Goal: Transaction & Acquisition: Purchase product/service

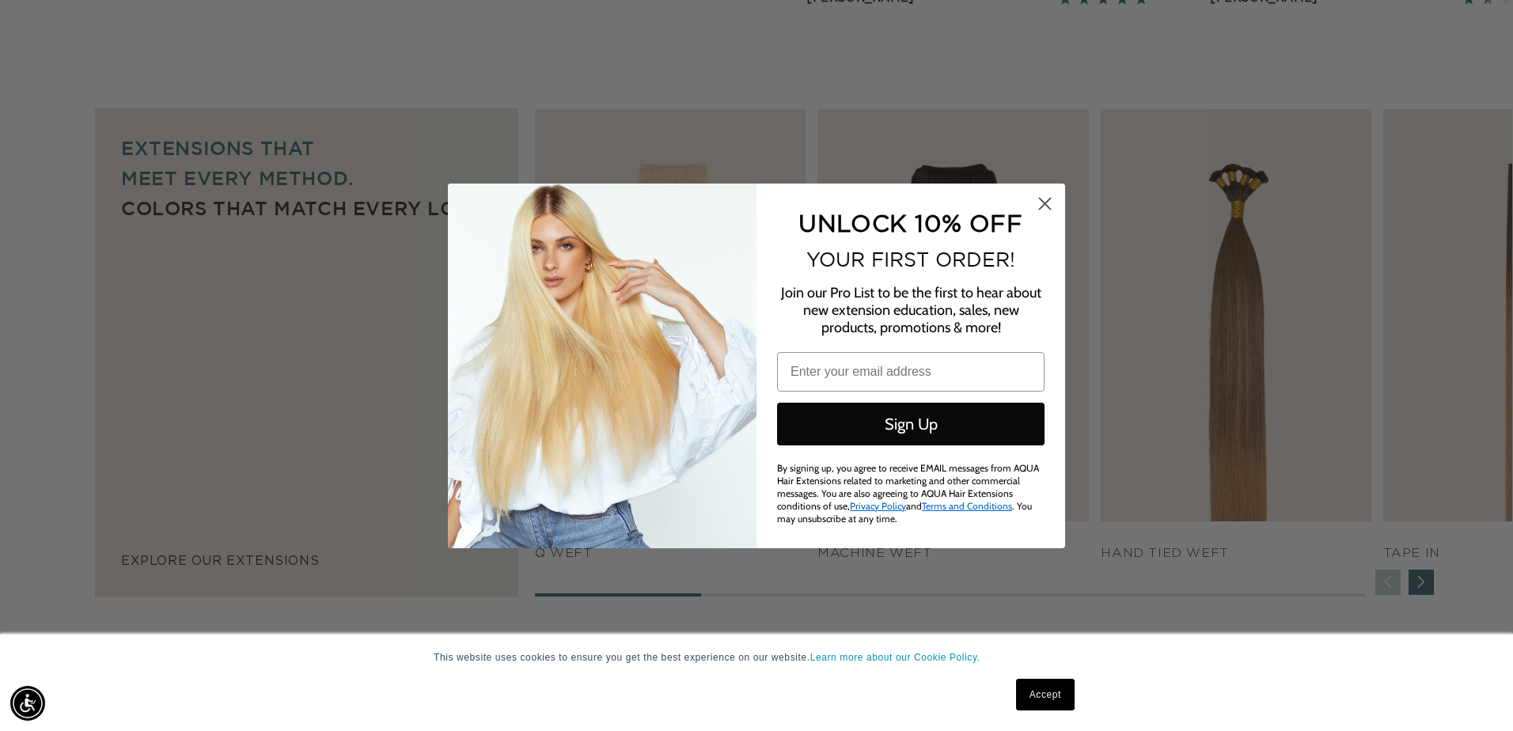
scroll to position [0, 2802]
click at [1041, 206] on circle "Close dialog" at bounding box center [1045, 203] width 26 height 26
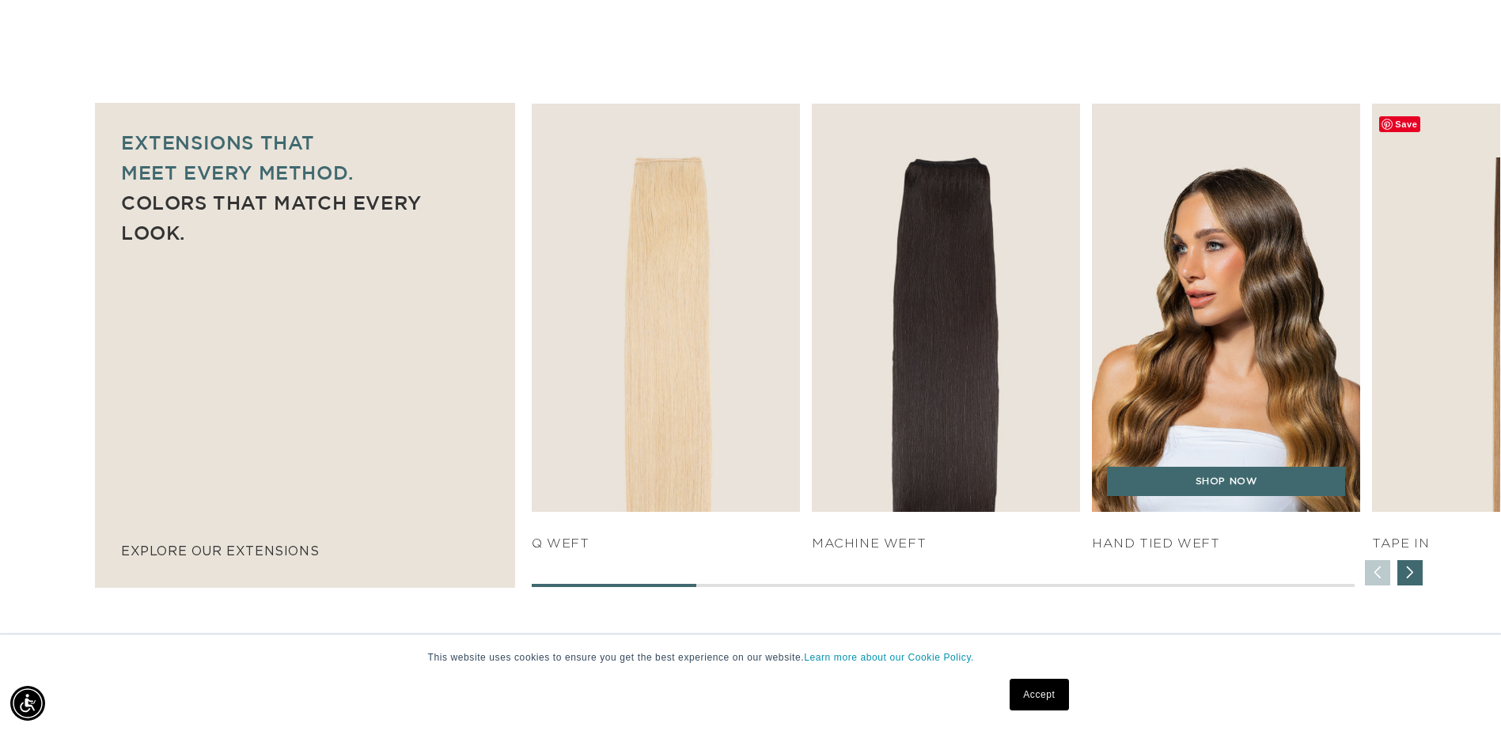
scroll to position [0, 2778]
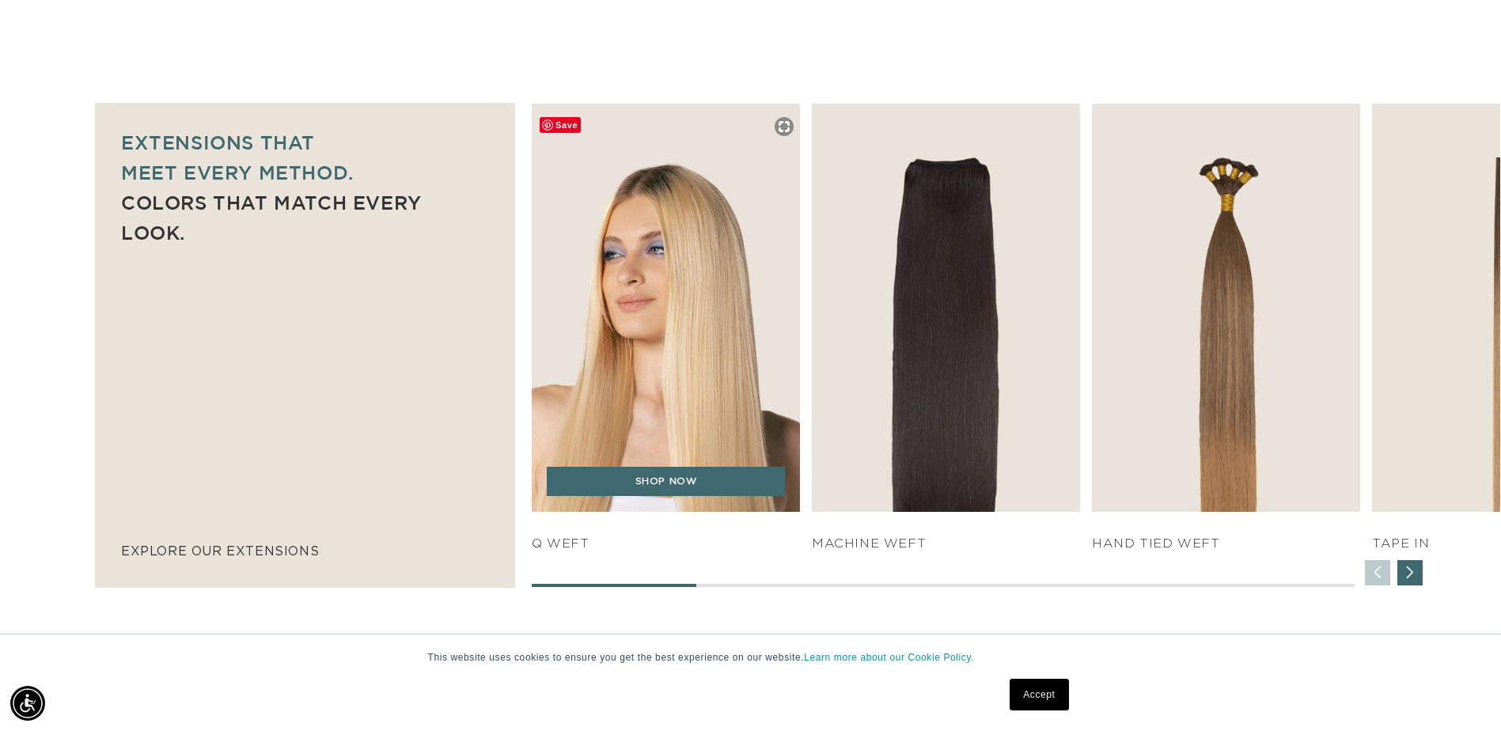
click at [769, 373] on img "1 / 7" at bounding box center [667, 307] width 282 height 429
click at [720, 485] on link "SHOP NOW" at bounding box center [666, 482] width 238 height 30
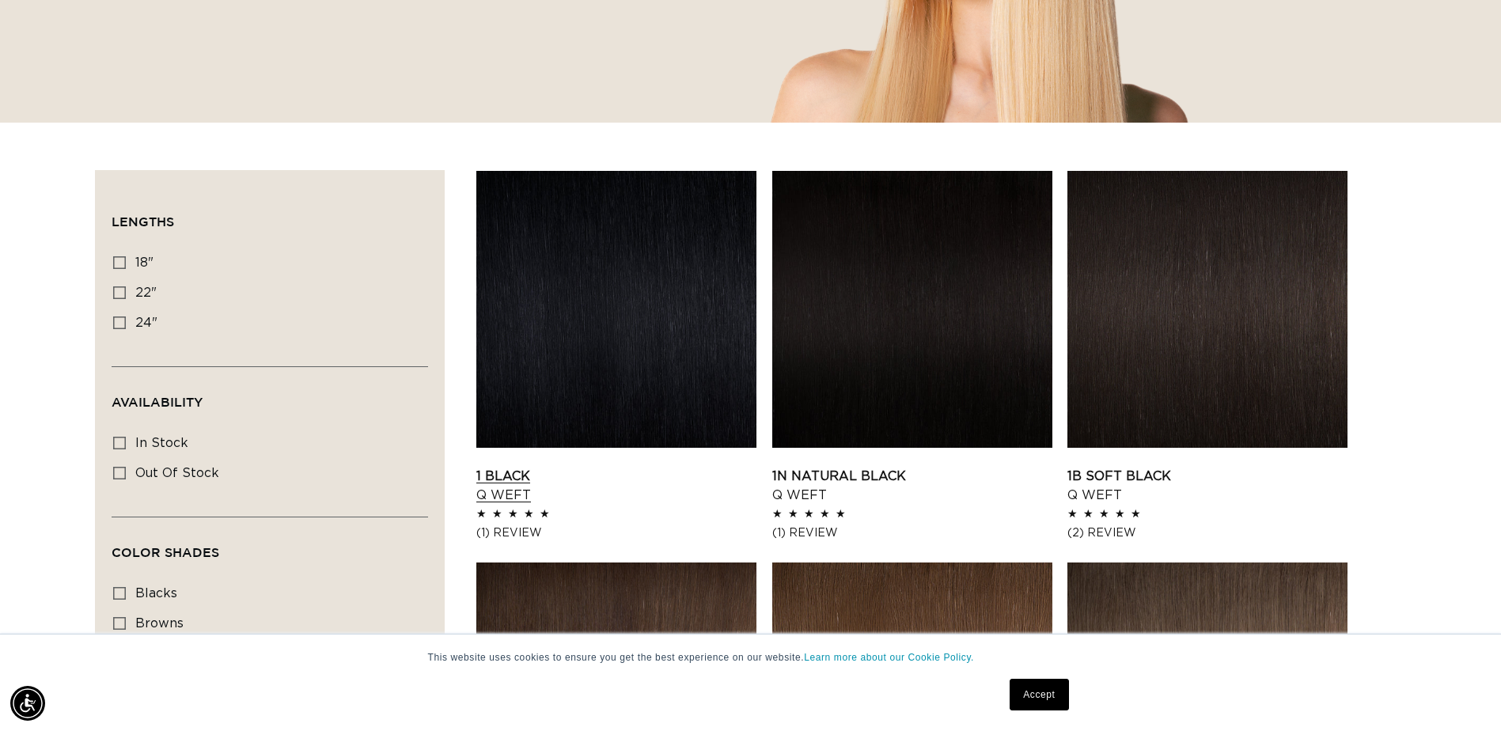
scroll to position [0, 1389]
click at [128, 300] on label "22" 22" (5 products)" at bounding box center [265, 294] width 304 height 30
click at [126, 299] on input "22" 22" (5 products)" at bounding box center [119, 293] width 13 height 13
checkbox input "true"
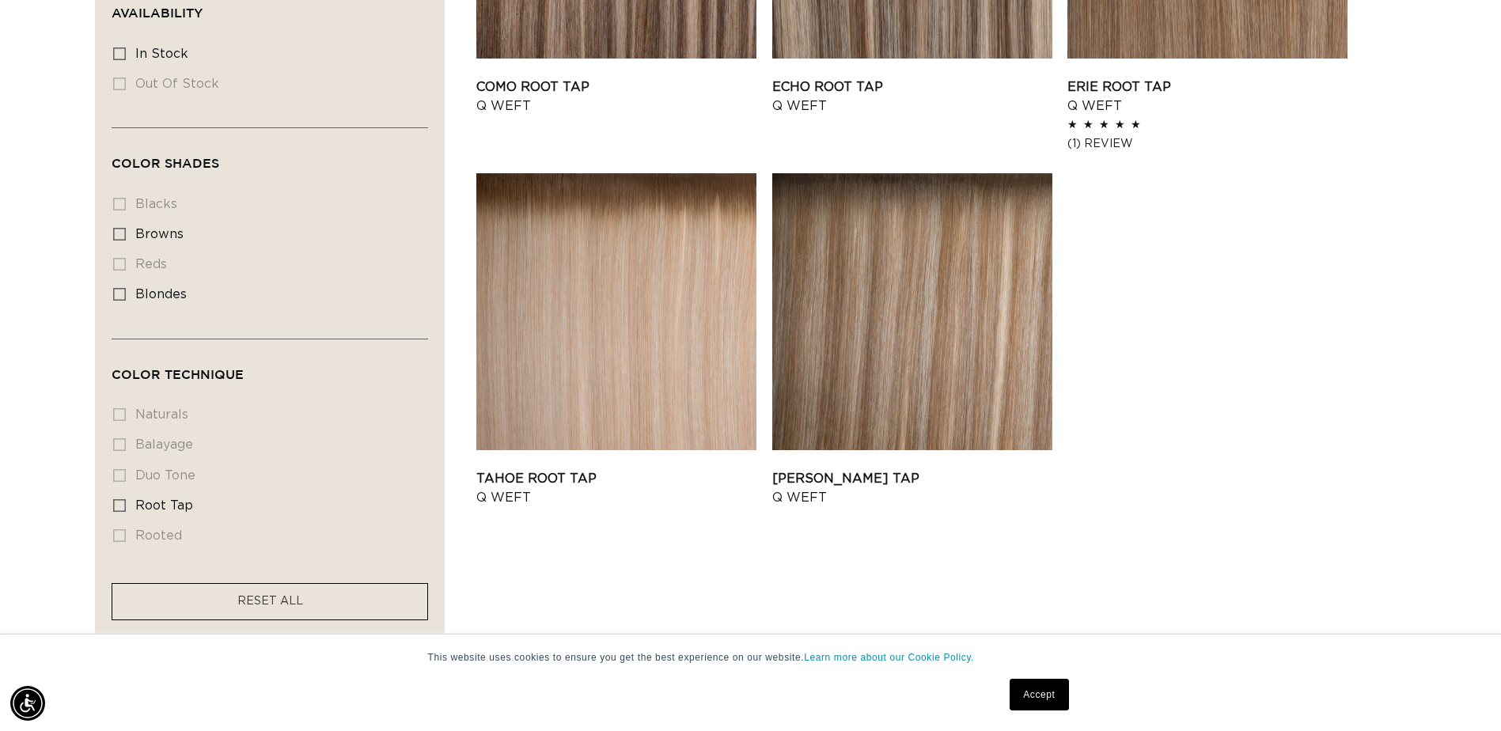
scroll to position [791, 0]
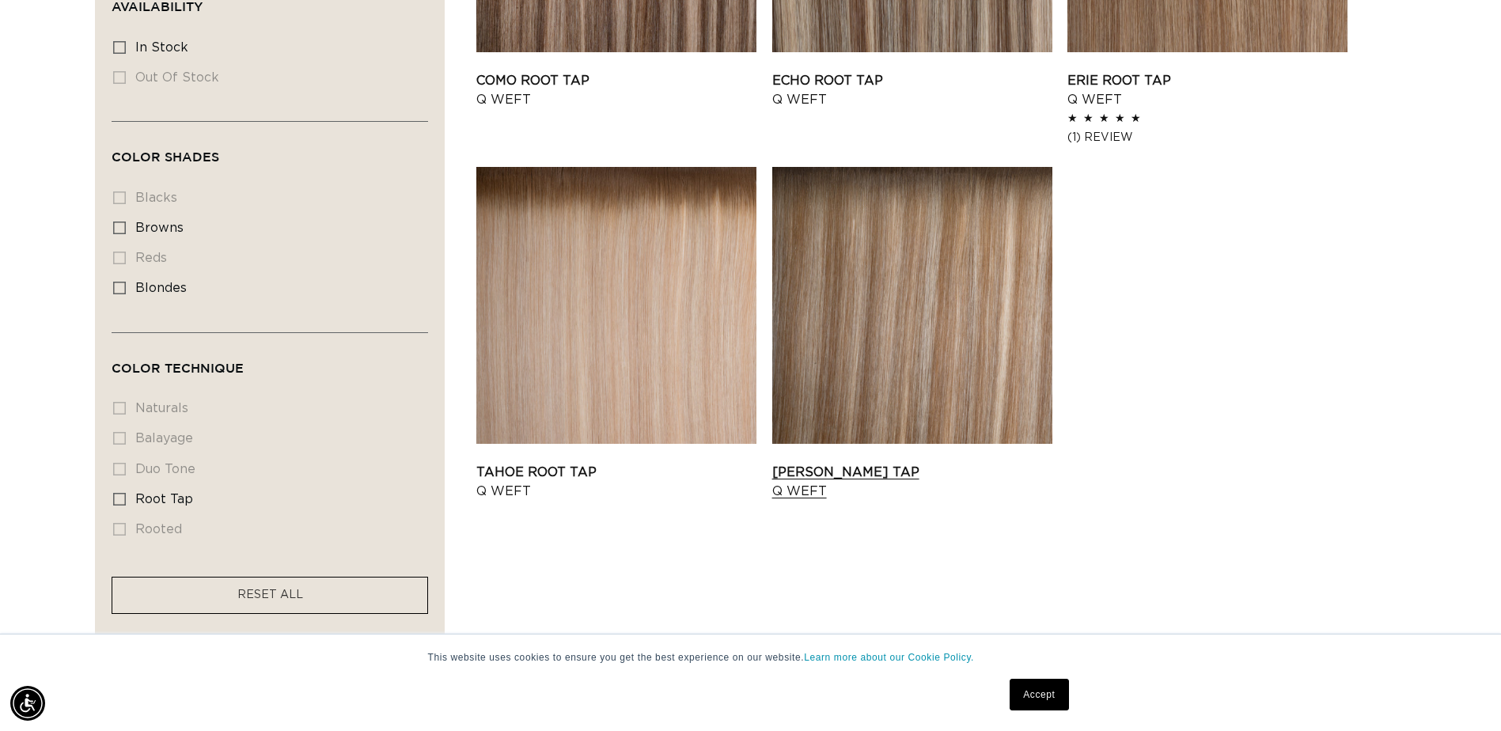
click at [941, 463] on link "Victoria Root Tap Q Weft" at bounding box center [912, 482] width 280 height 38
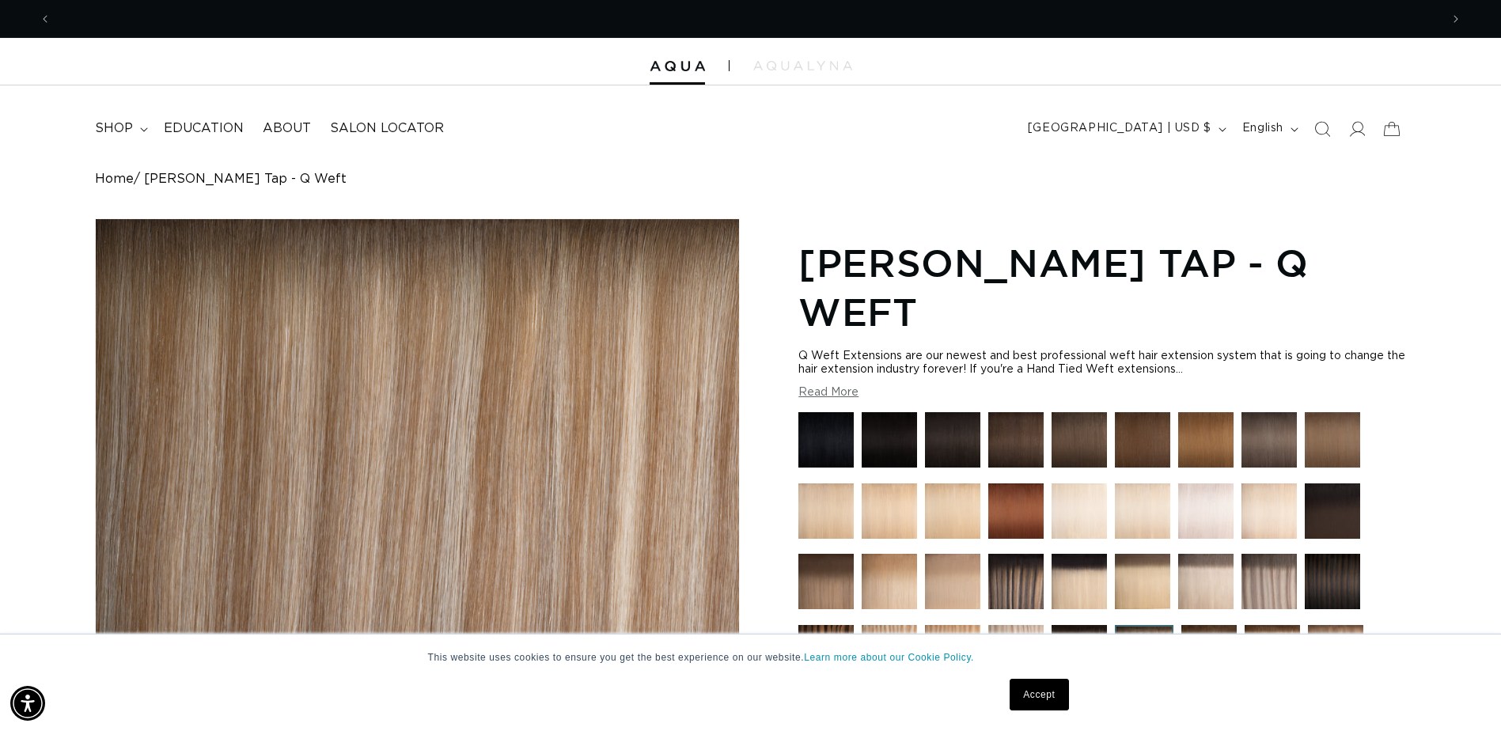
scroll to position [0, 2778]
click at [799, 390] on button "Read More" at bounding box center [829, 392] width 60 height 13
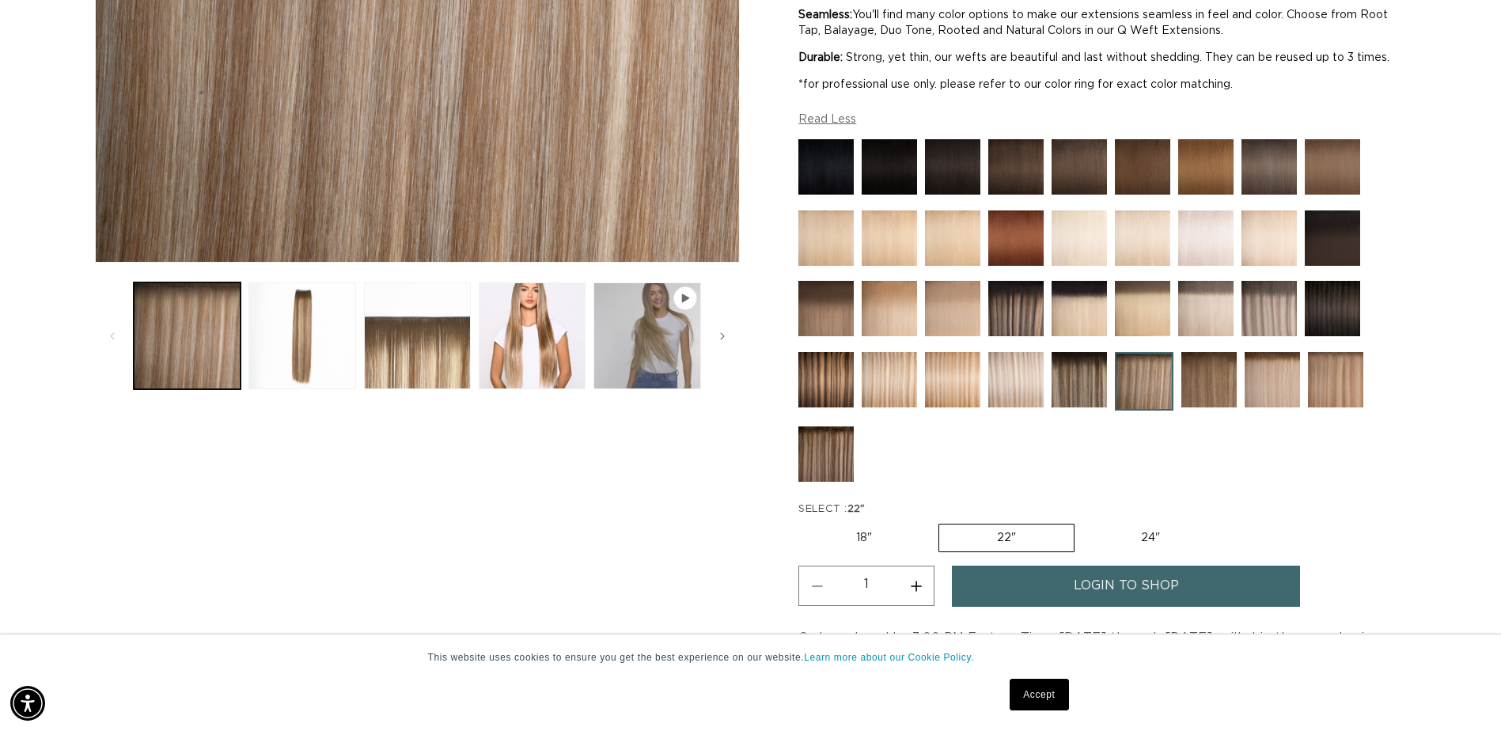
scroll to position [0, 1389]
click at [659, 330] on button "Play video 1 in gallery view" at bounding box center [647, 336] width 107 height 107
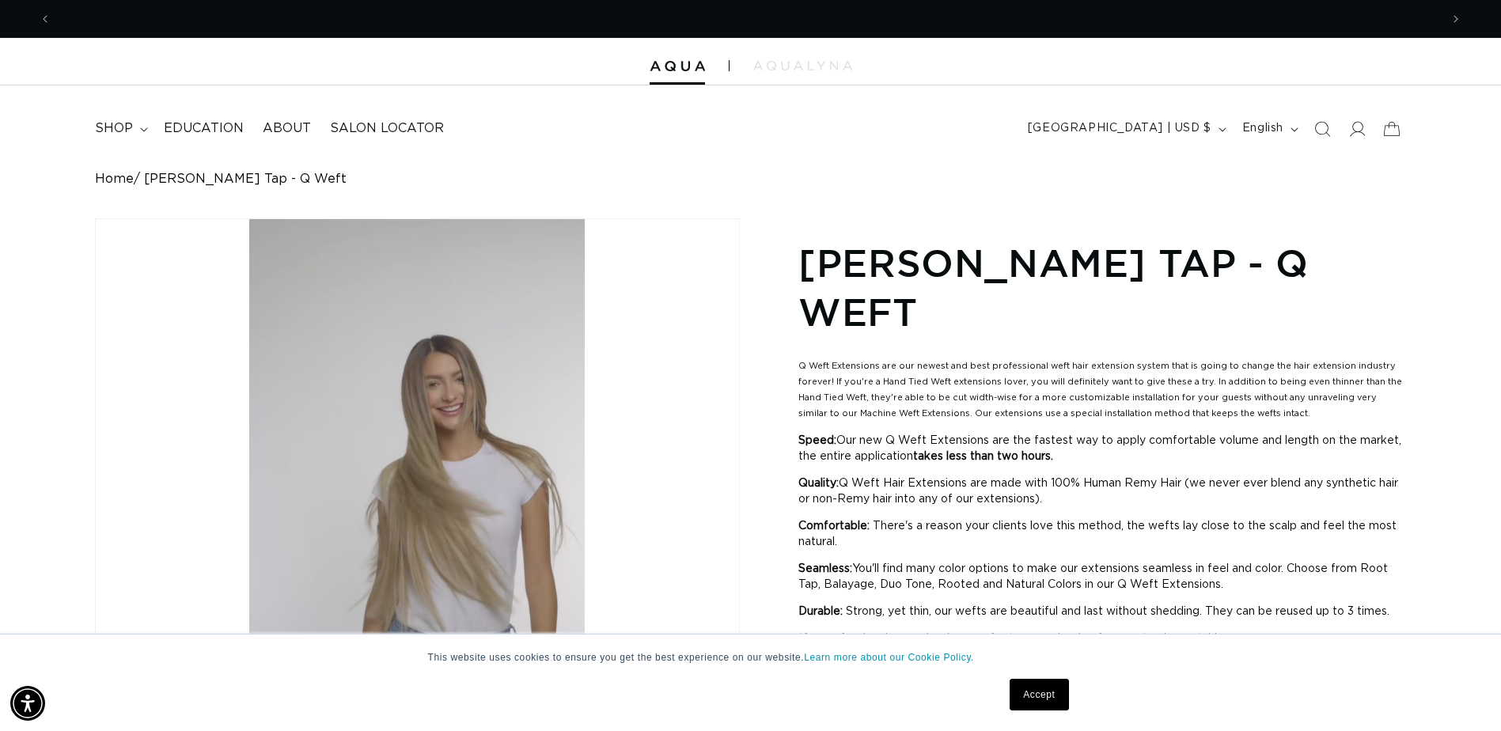
scroll to position [0, 0]
click at [130, 129] on span "shop" at bounding box center [114, 128] width 38 height 17
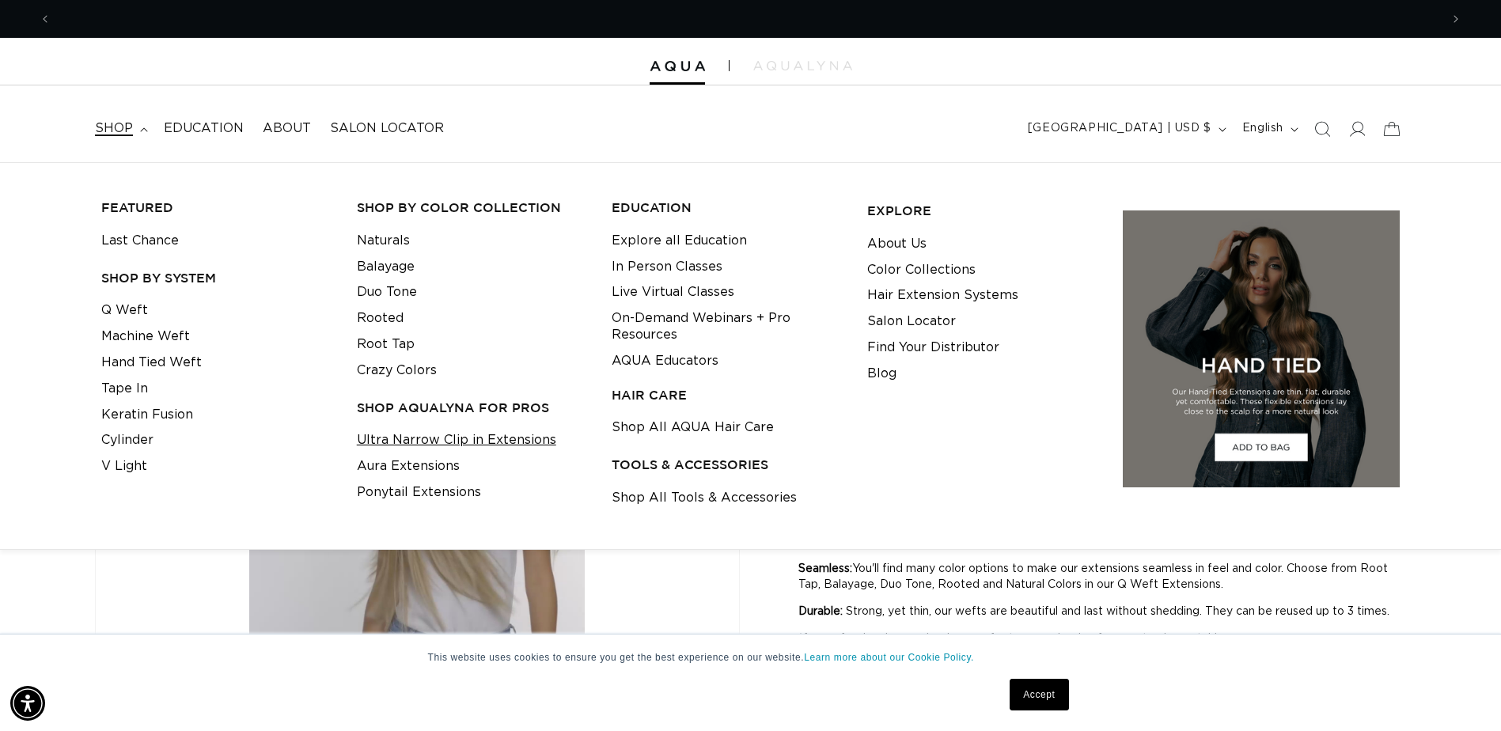
scroll to position [0, 1389]
click at [384, 446] on link "Ultra Narrow Clip in Extensions" at bounding box center [456, 440] width 199 height 26
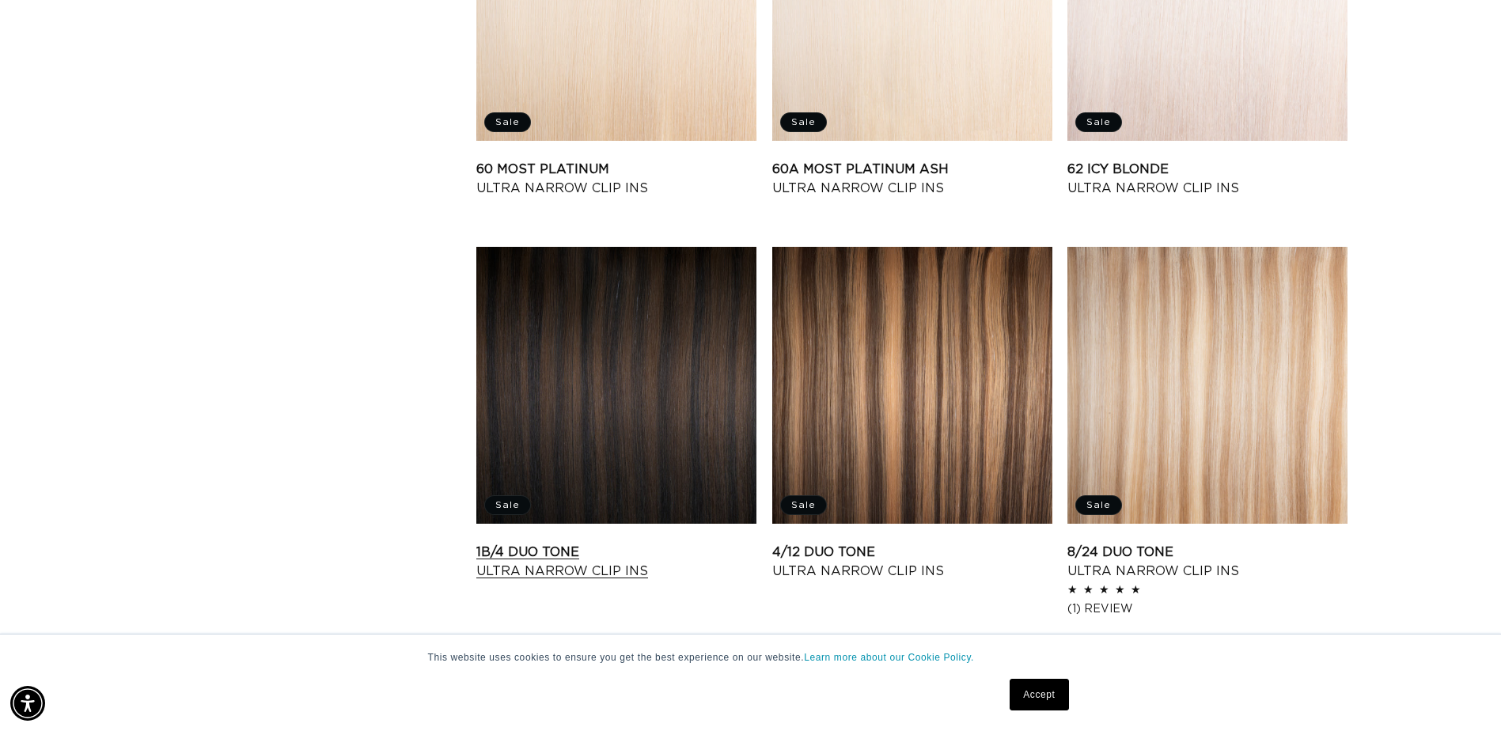
scroll to position [1820, 0]
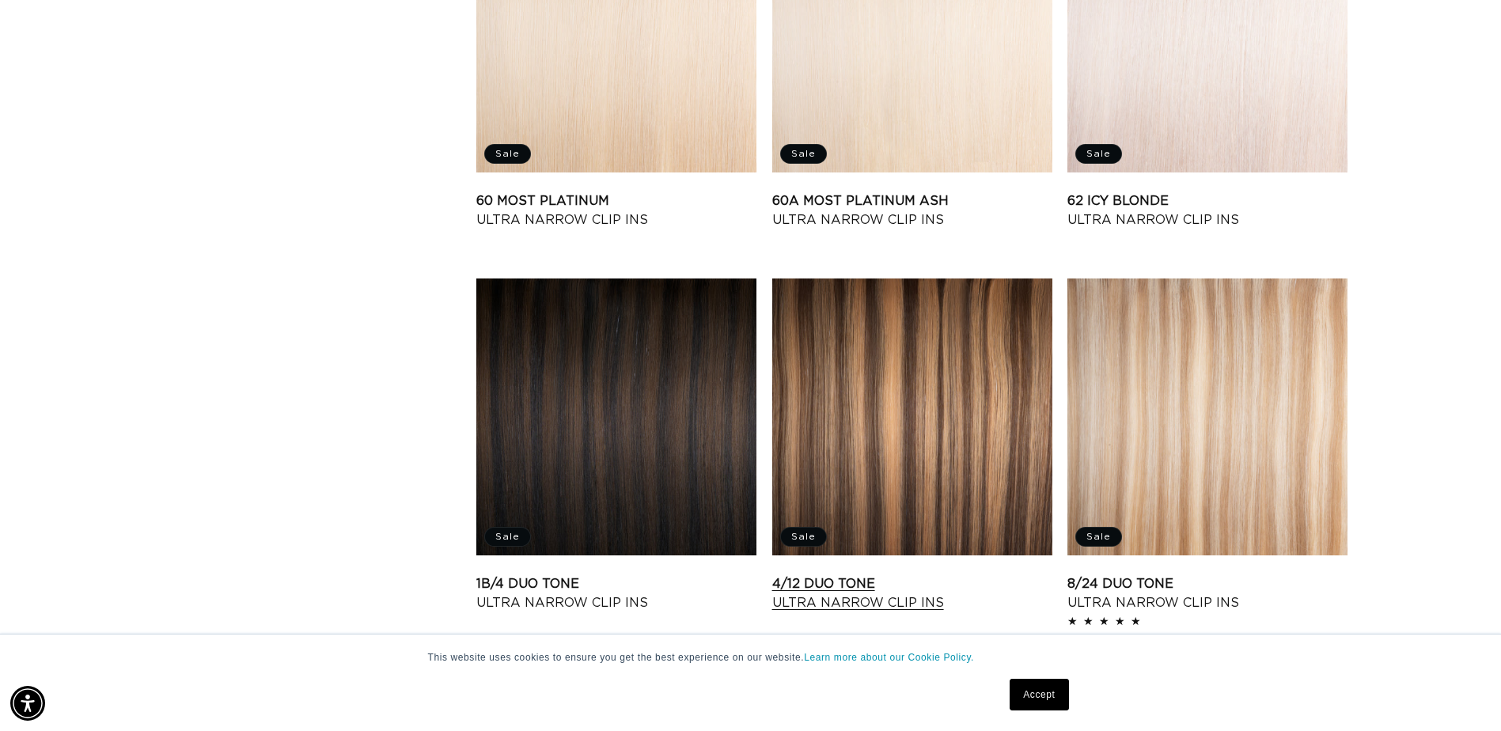
click at [889, 575] on link "4/12 Duo Tone Ultra Narrow Clip Ins" at bounding box center [912, 594] width 280 height 38
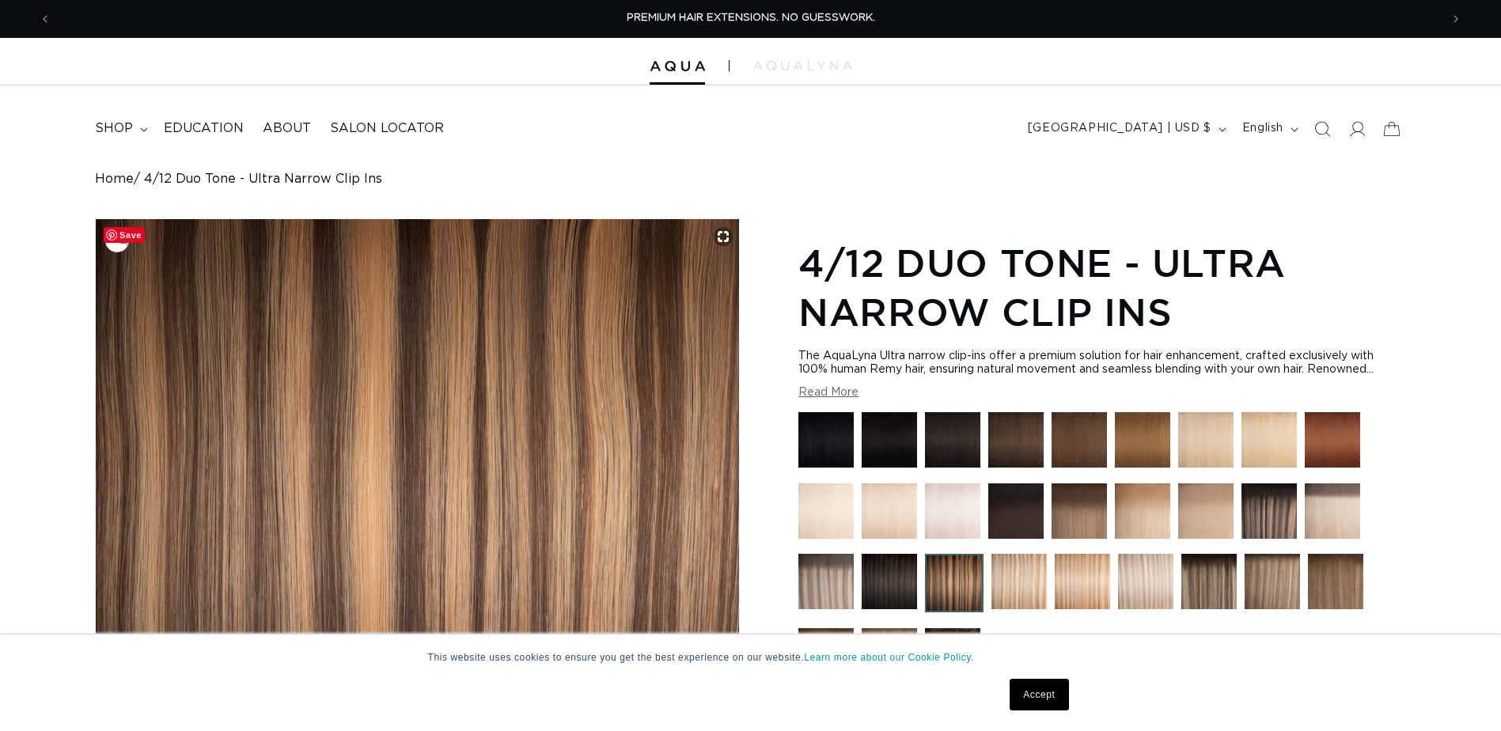
scroll to position [99, 0]
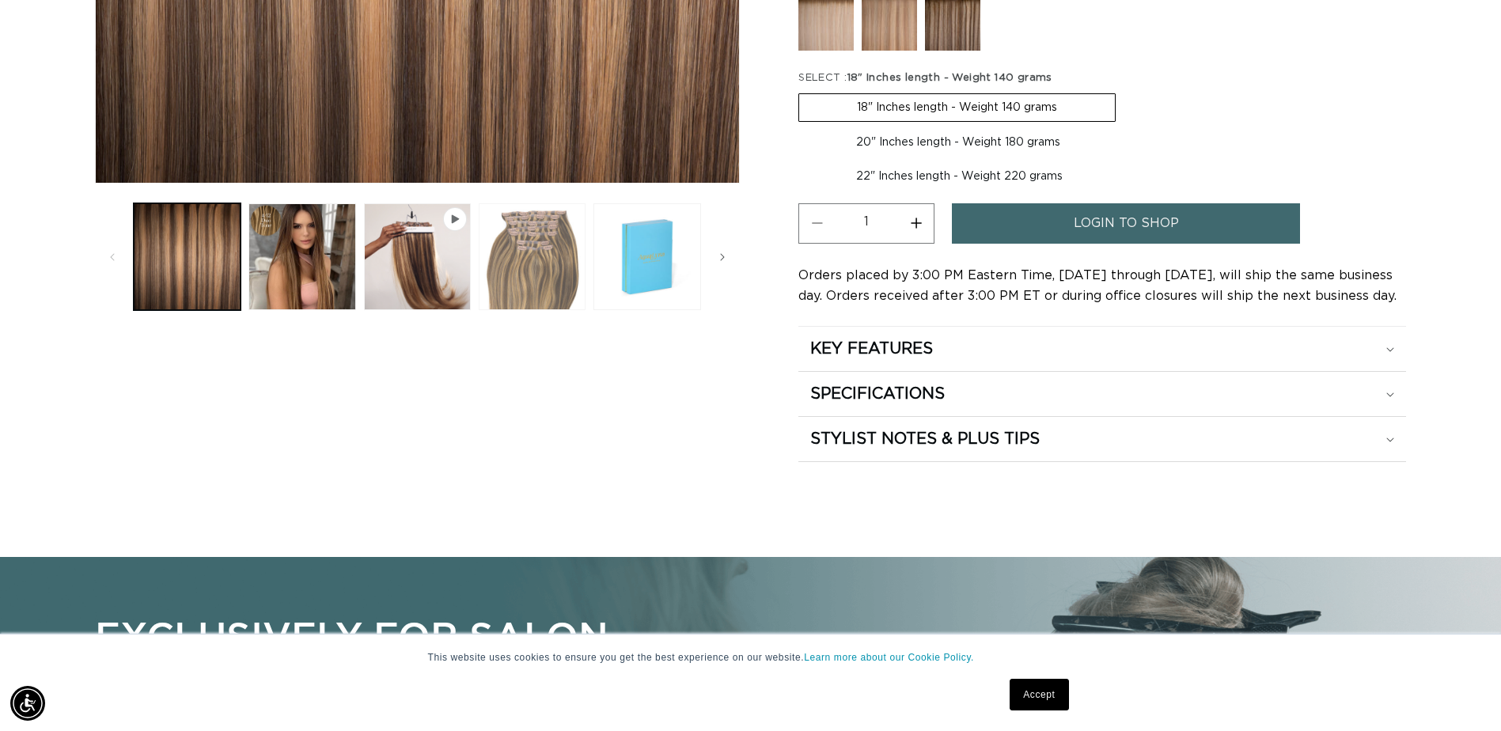
click at [520, 277] on button "Load image 3 in gallery view" at bounding box center [532, 256] width 107 height 107
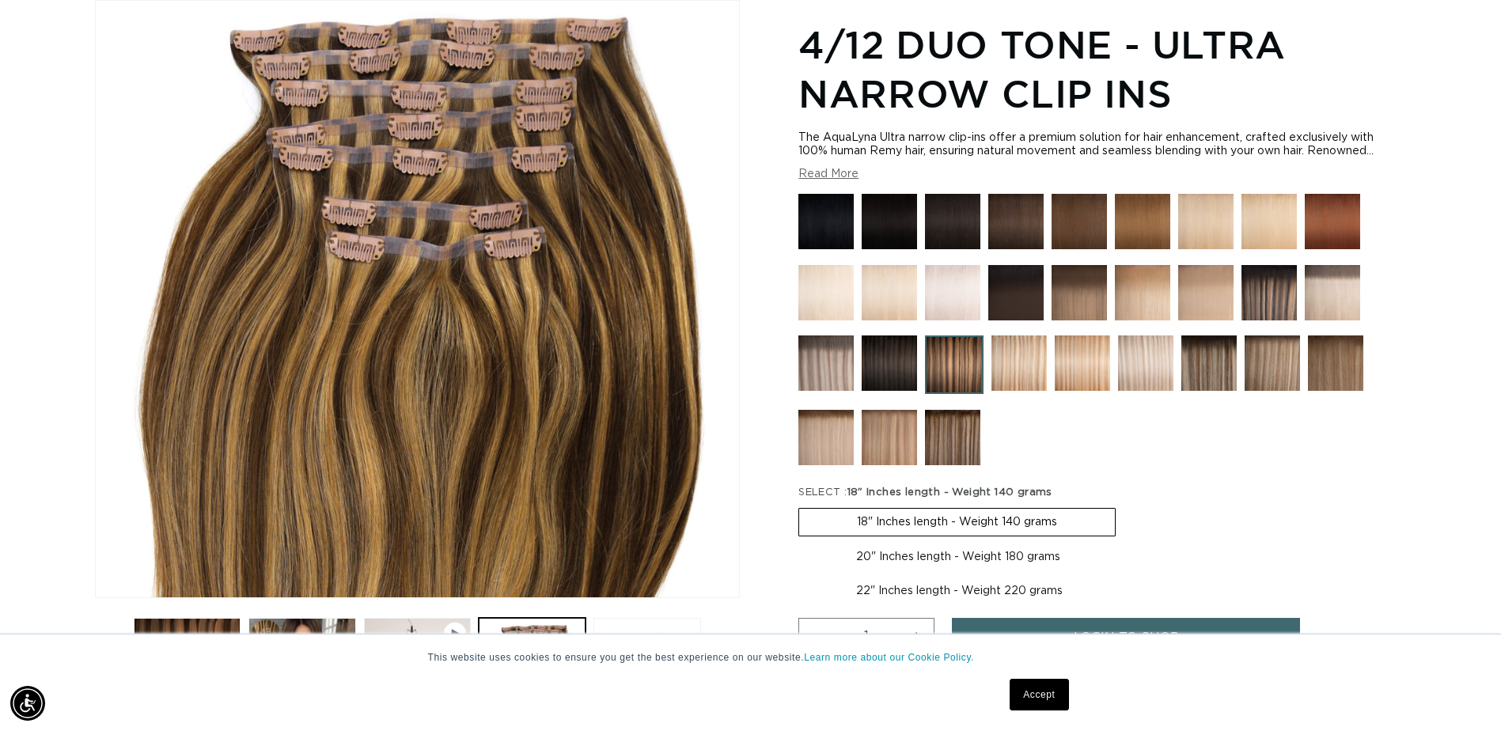
scroll to position [0, 2778]
click at [1325, 381] on img at bounding box center [1335, 363] width 55 height 55
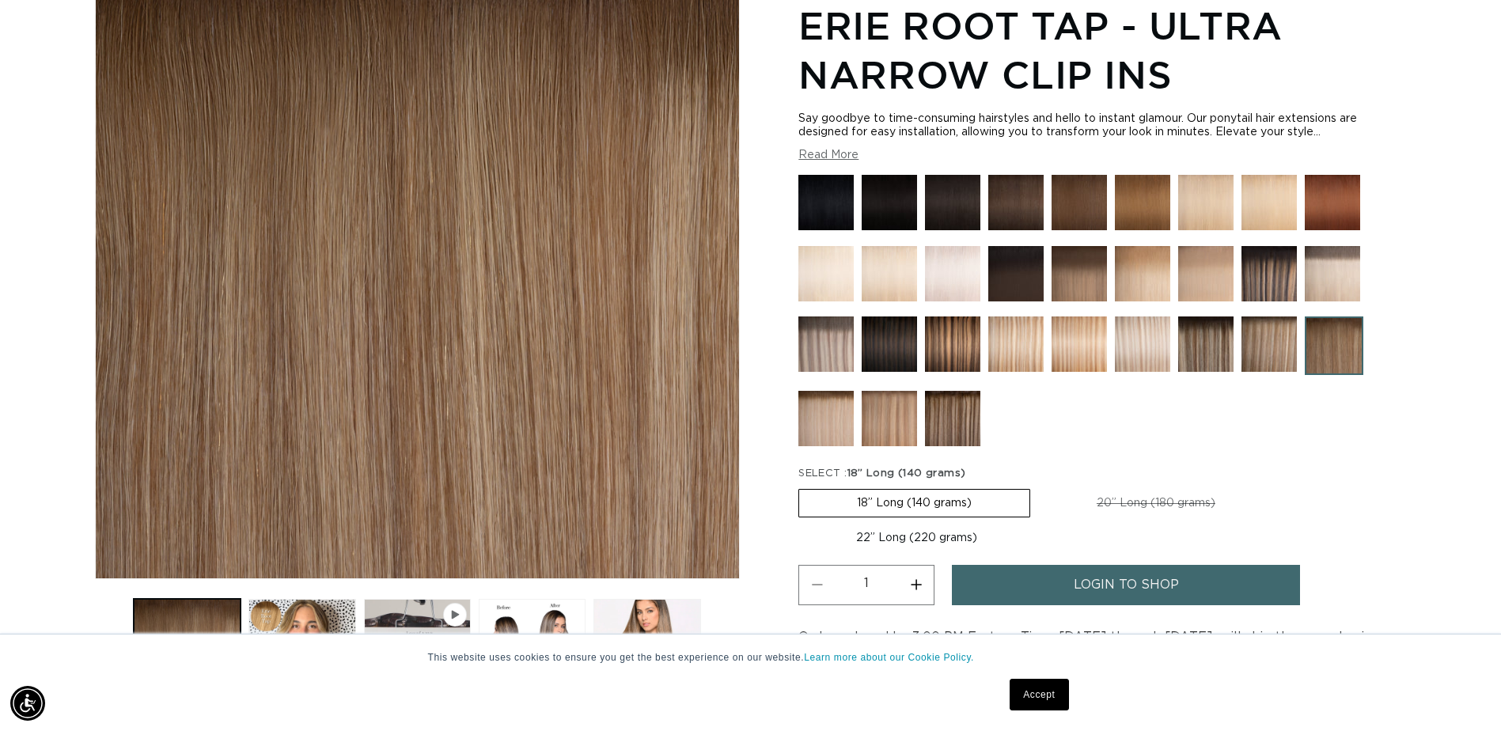
scroll to position [0, 1389]
click at [943, 430] on img at bounding box center [952, 418] width 55 height 55
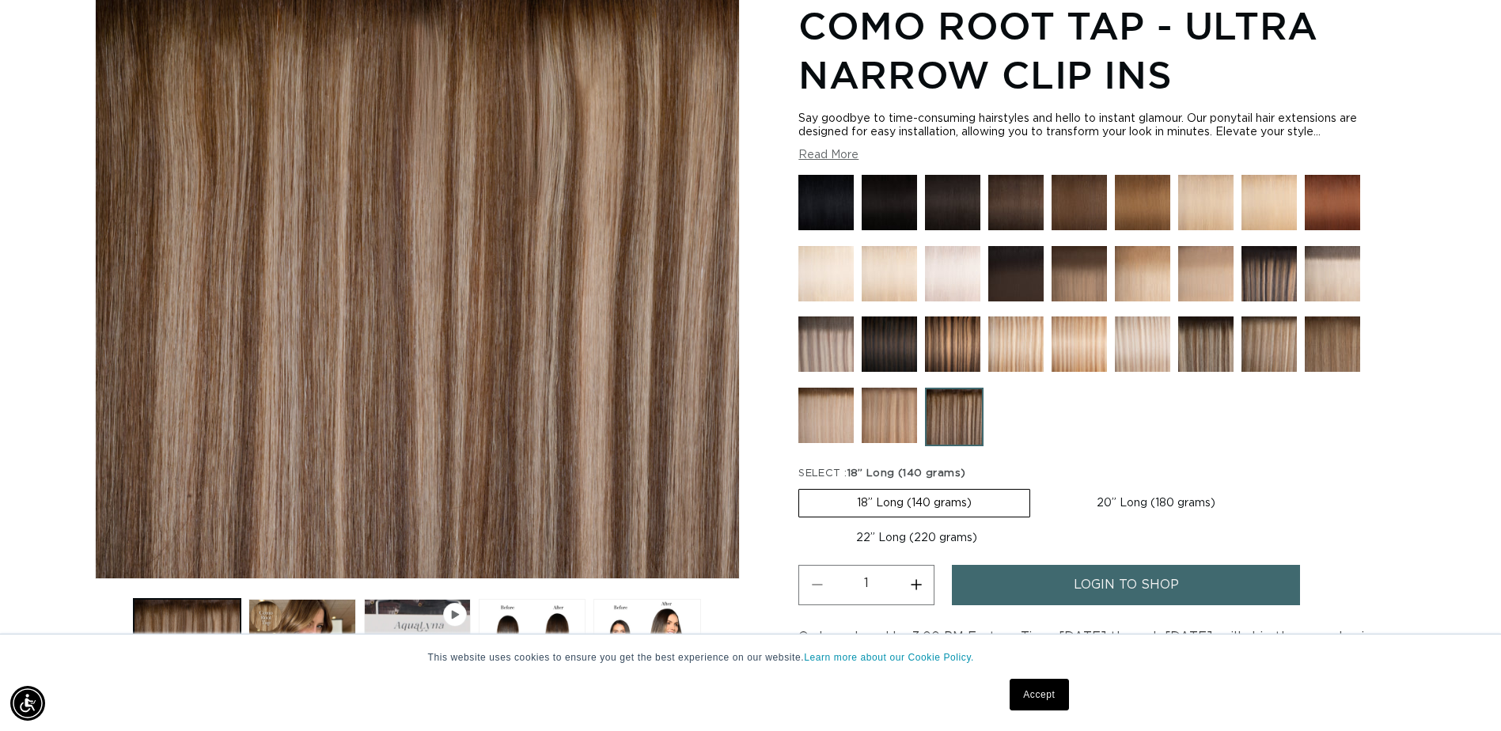
click at [1019, 198] on img at bounding box center [1016, 202] width 55 height 55
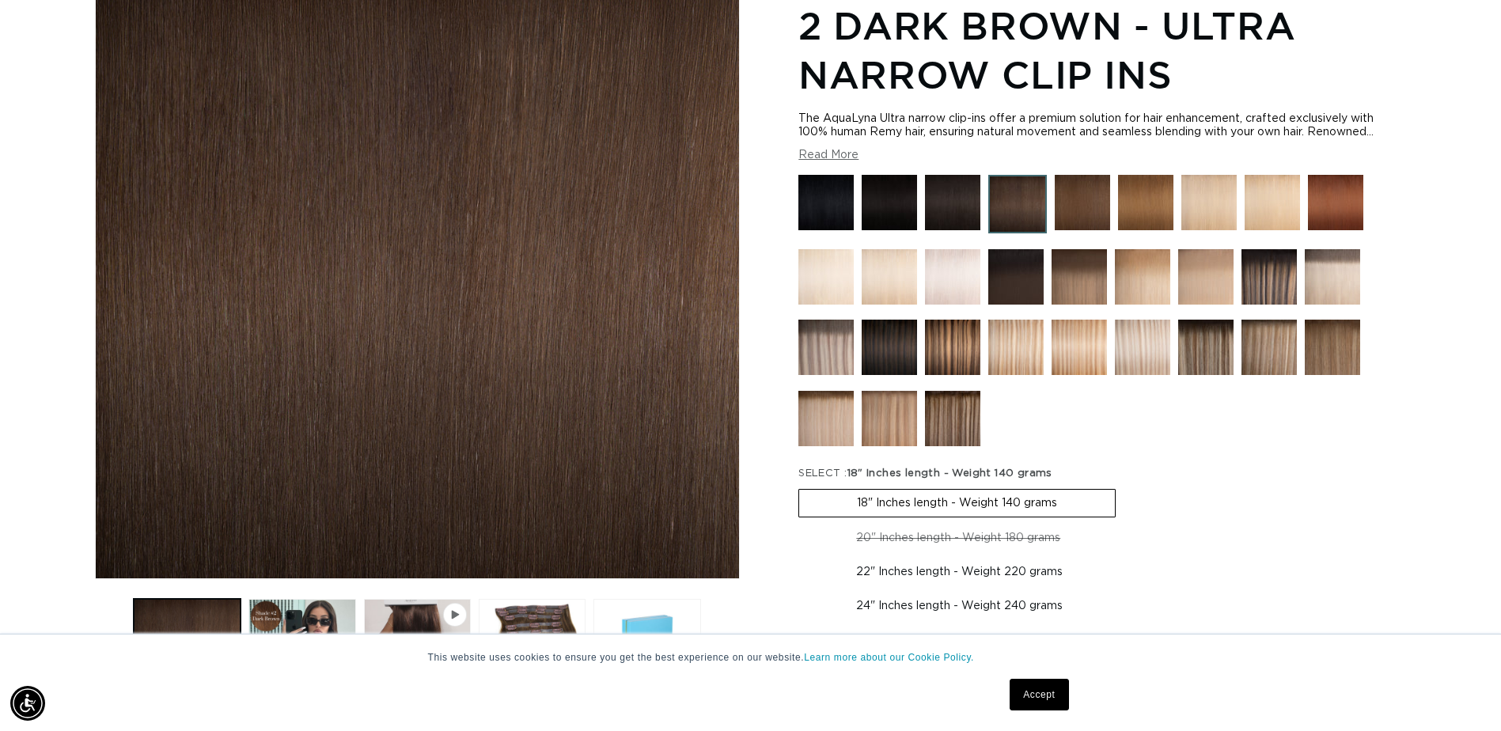
scroll to position [0, 2778]
click at [1118, 285] on img at bounding box center [1142, 276] width 55 height 55
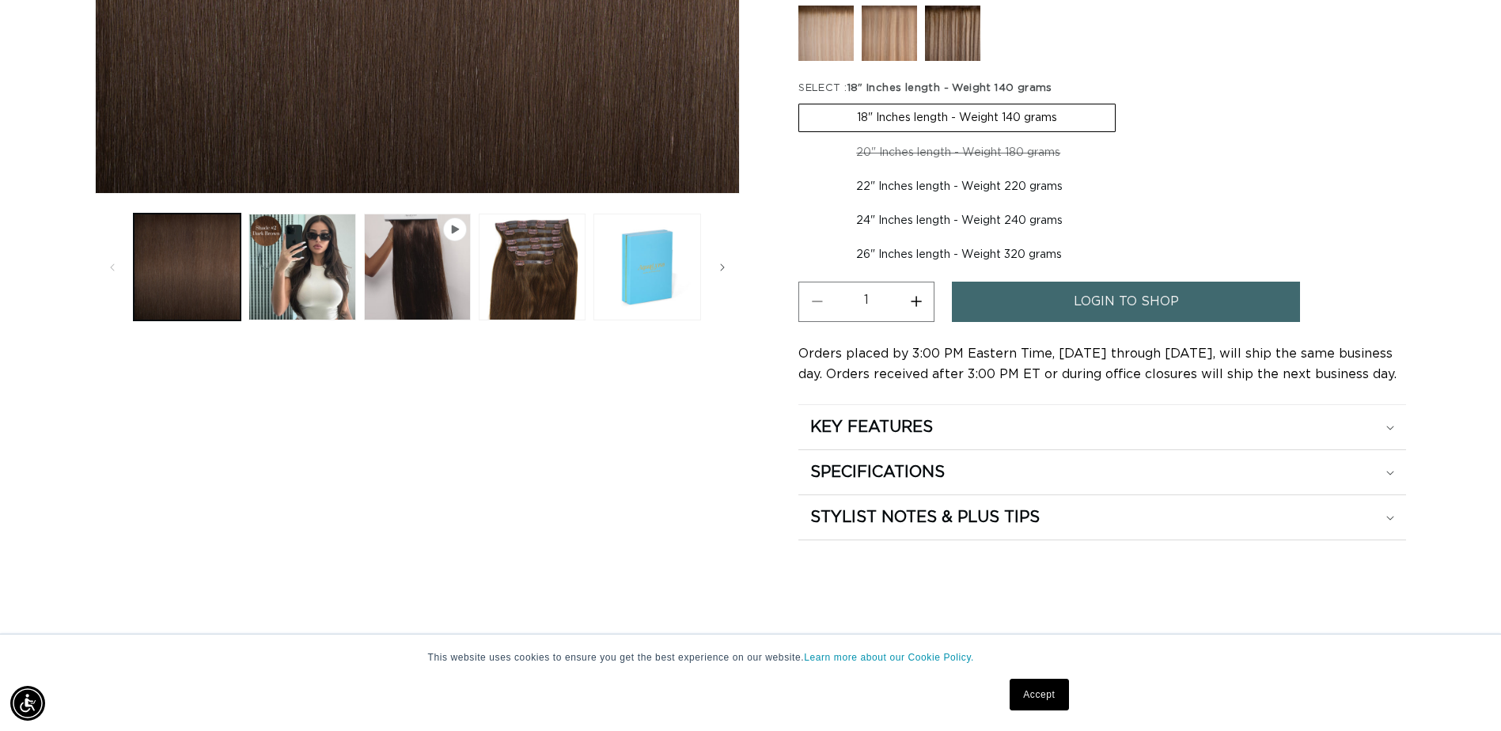
scroll to position [633, 0]
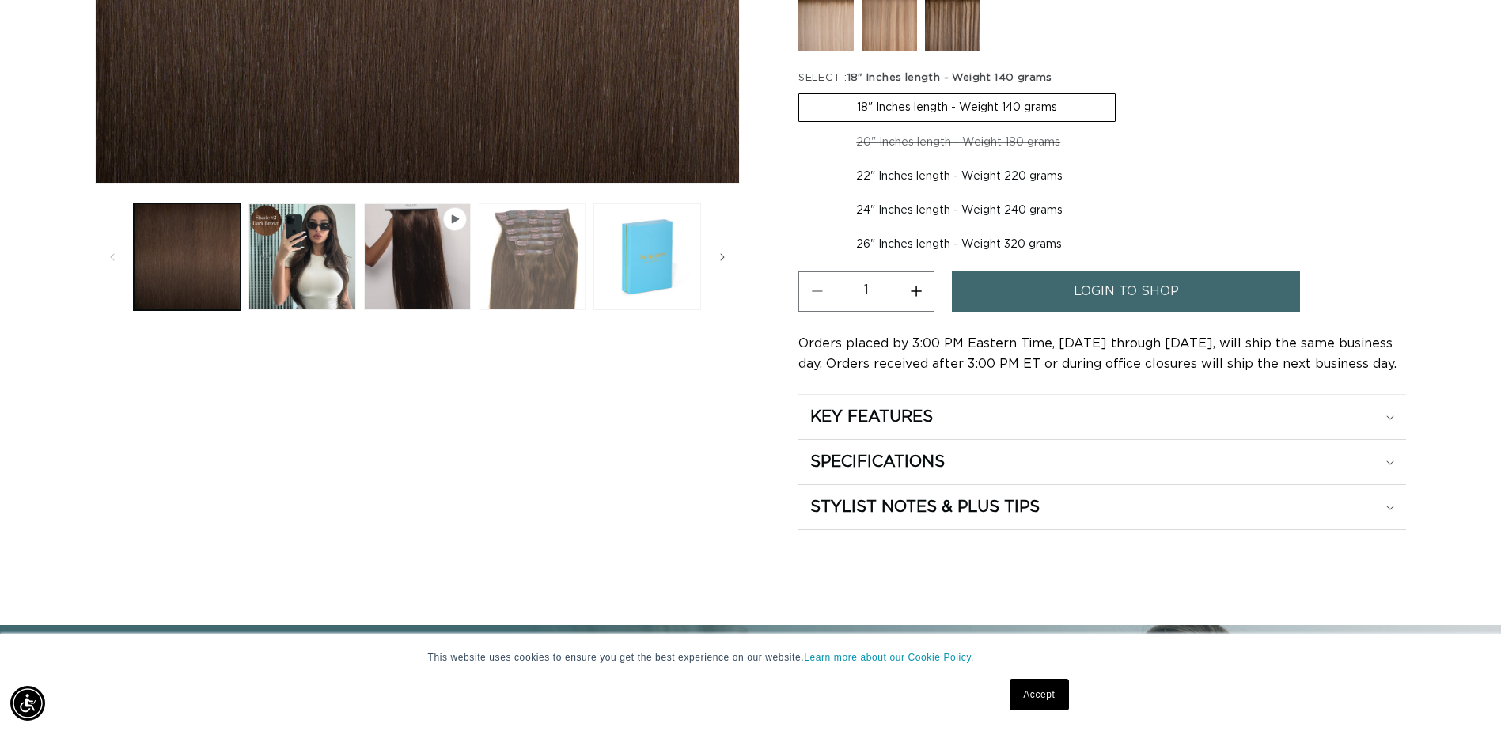
click at [538, 263] on button "Load image 3 in gallery view" at bounding box center [532, 256] width 107 height 107
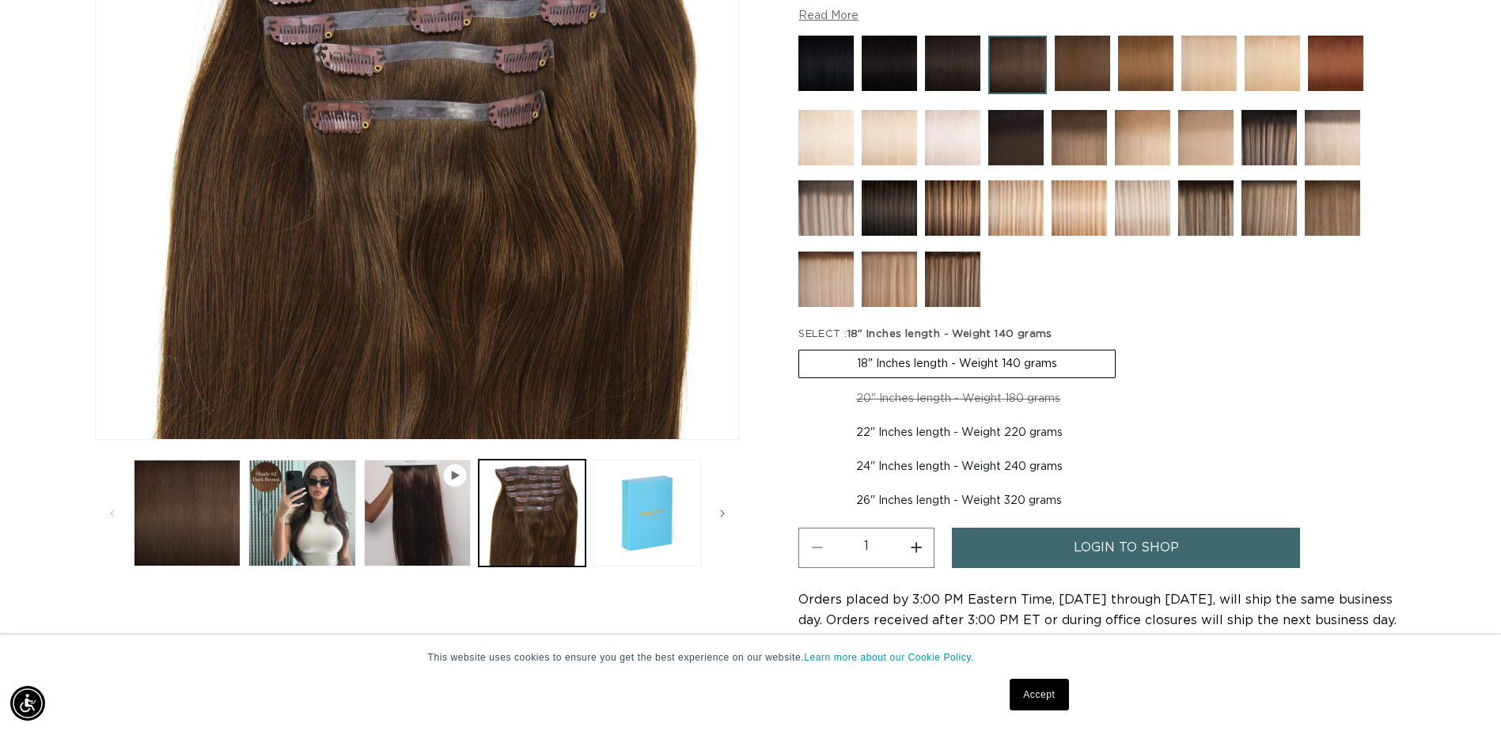
scroll to position [0, 0]
click at [898, 428] on label "22" Inches length - Weight 220 grams Variant sold out or unavailable" at bounding box center [960, 432] width 322 height 27
click at [1126, 383] on input "22" Inches length - Weight 220 grams Variant sold out or unavailable" at bounding box center [1126, 382] width 1 height 1
radio input "true"
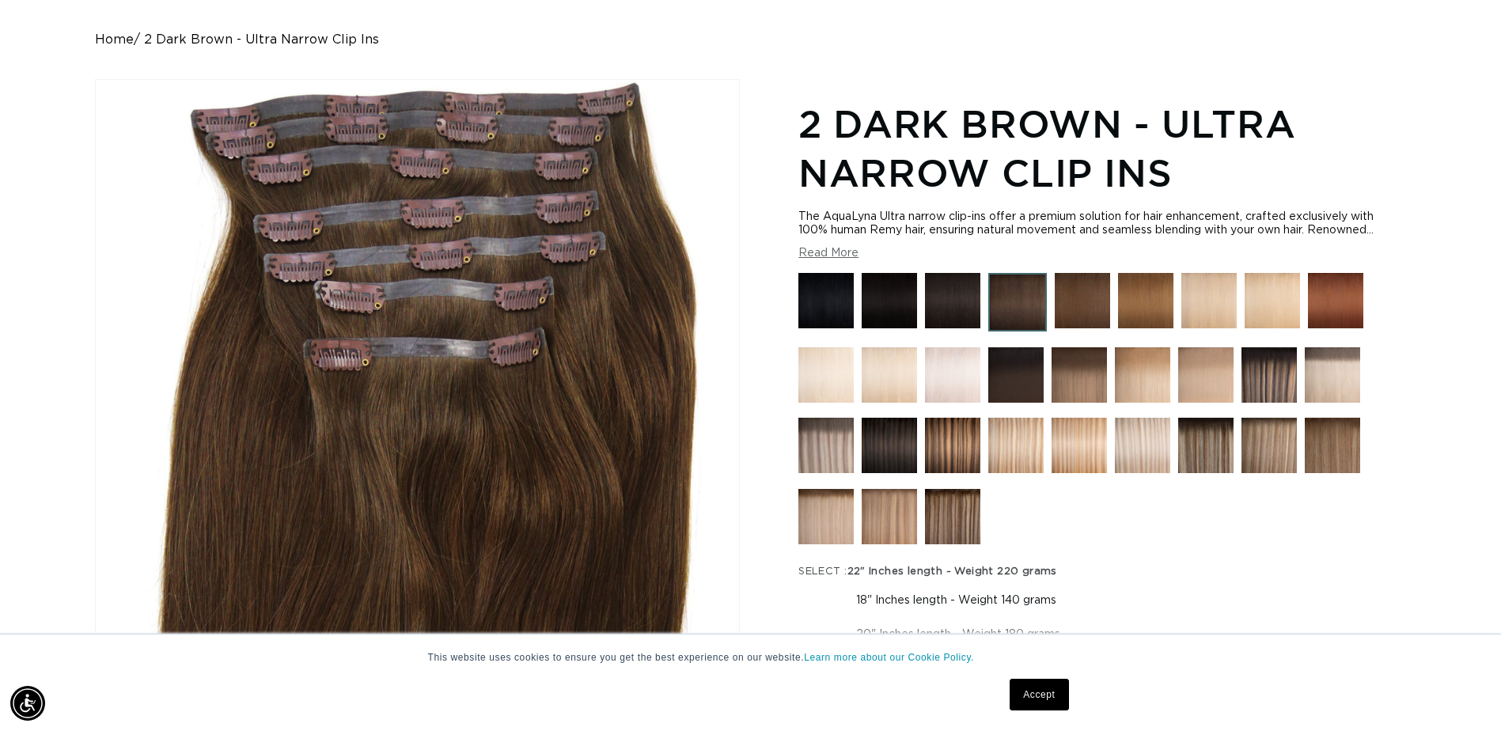
click at [1069, 384] on img at bounding box center [1079, 374] width 55 height 55
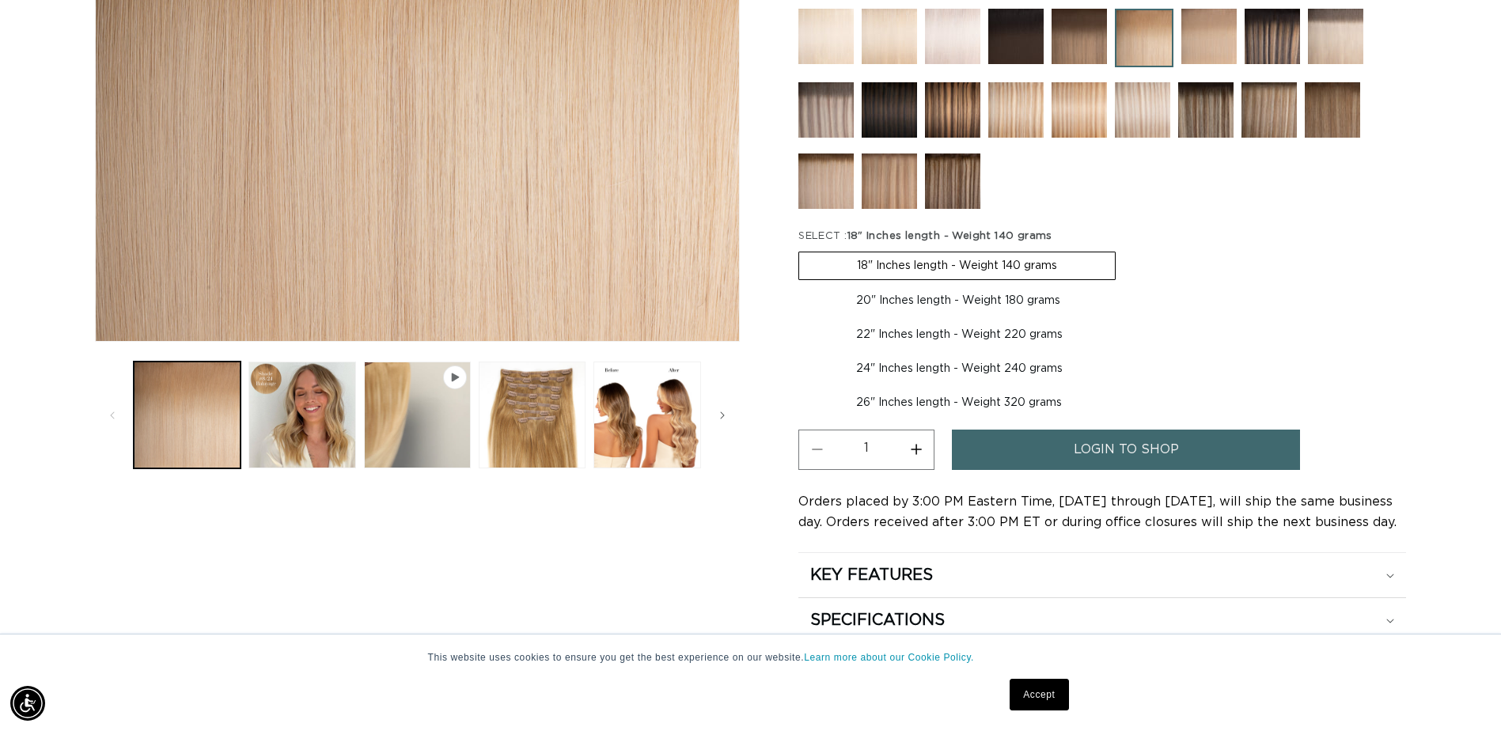
scroll to position [0, 1389]
click at [637, 423] on button "Load image 4 in gallery view" at bounding box center [647, 415] width 107 height 107
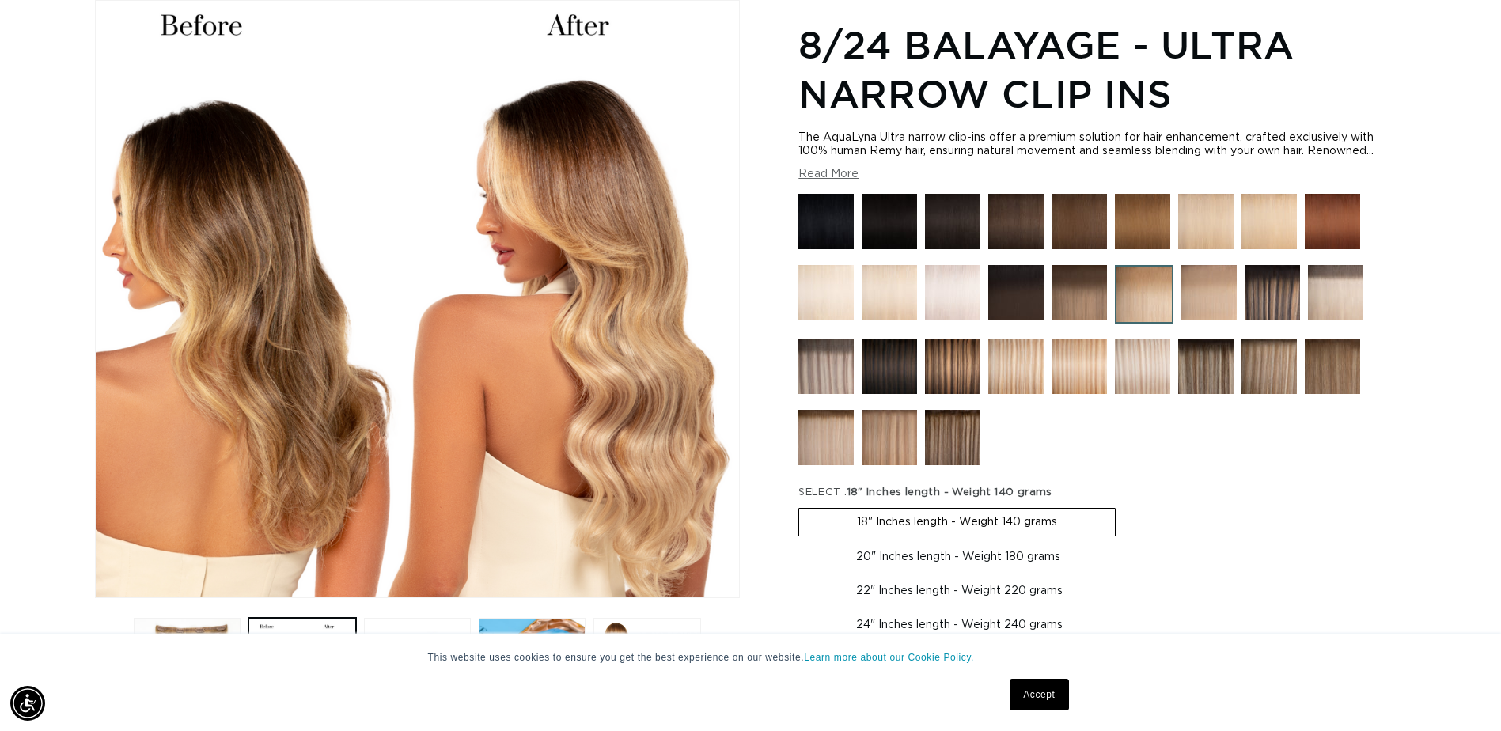
scroll to position [0, 0]
click at [826, 169] on button "Read More" at bounding box center [829, 174] width 60 height 13
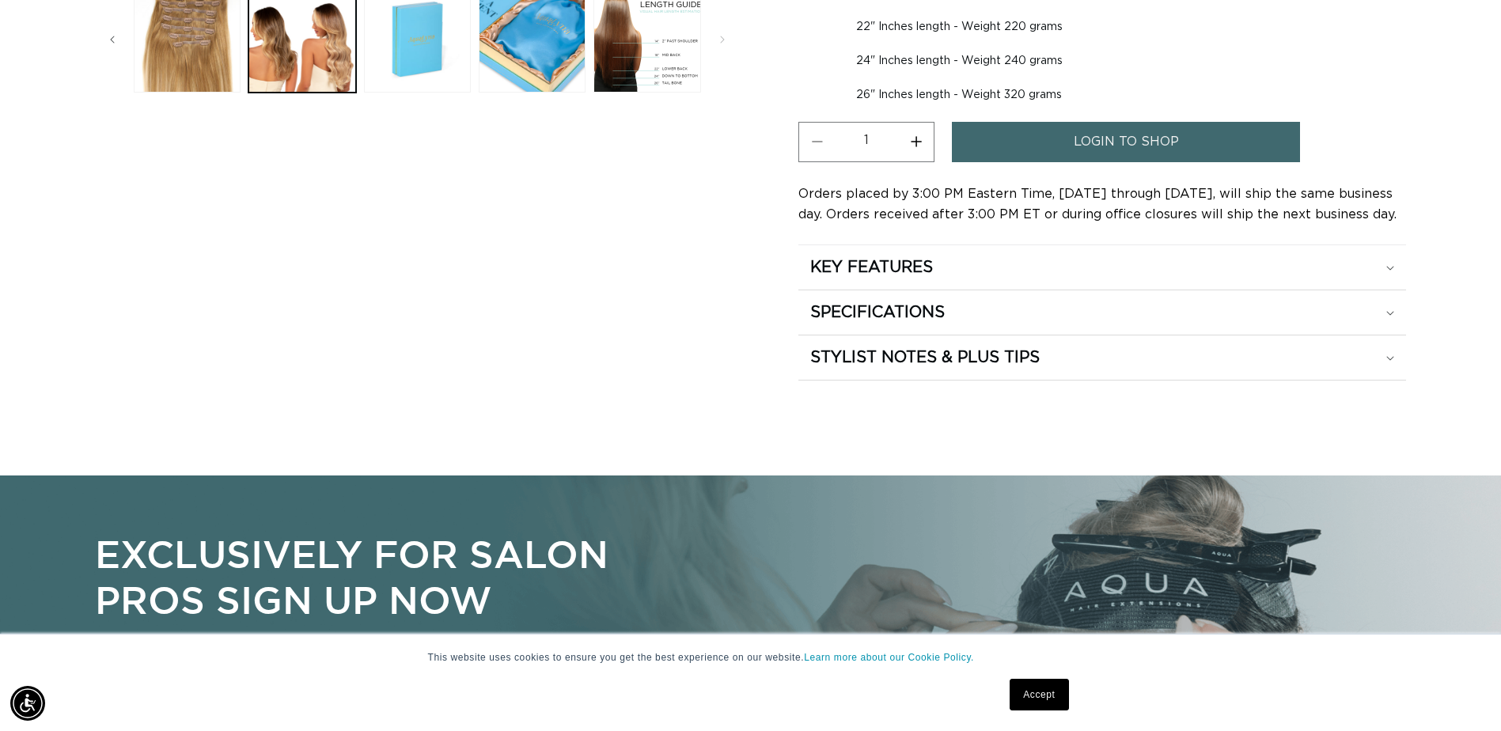
scroll to position [852, 0]
click at [1027, 272] on div "KEY FEATURES" at bounding box center [1102, 266] width 584 height 21
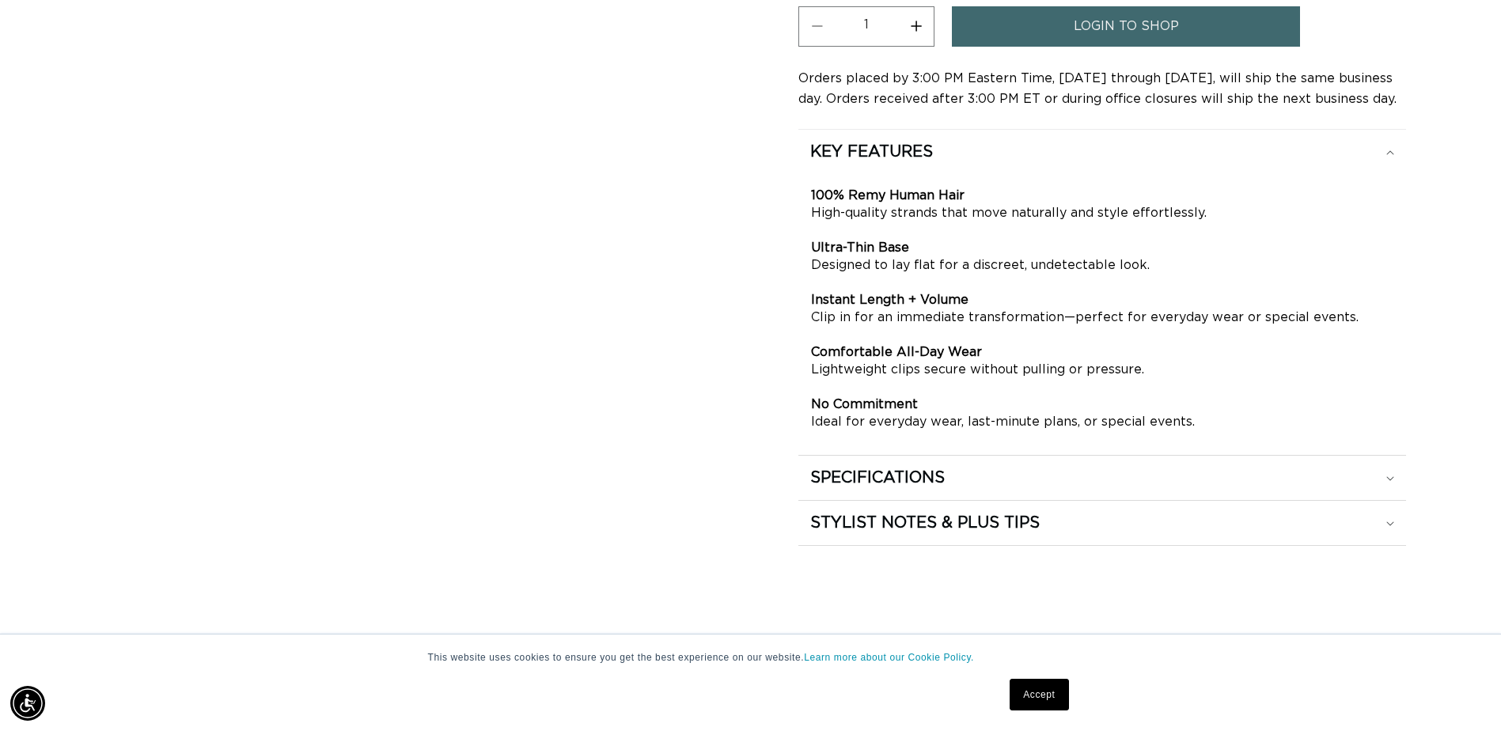
scroll to position [1010, 0]
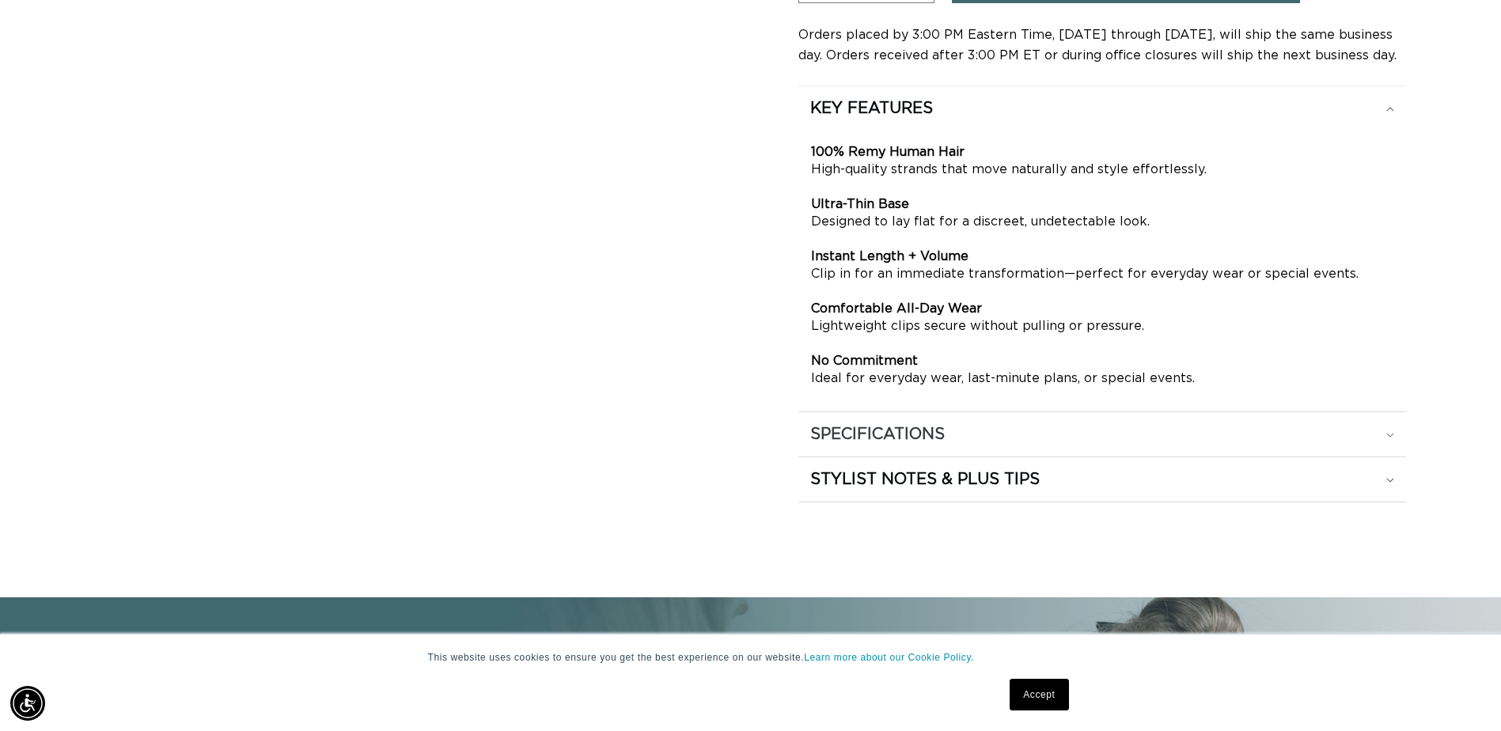
click at [993, 448] on summary "SPECIFICATIONS" at bounding box center [1103, 434] width 608 height 44
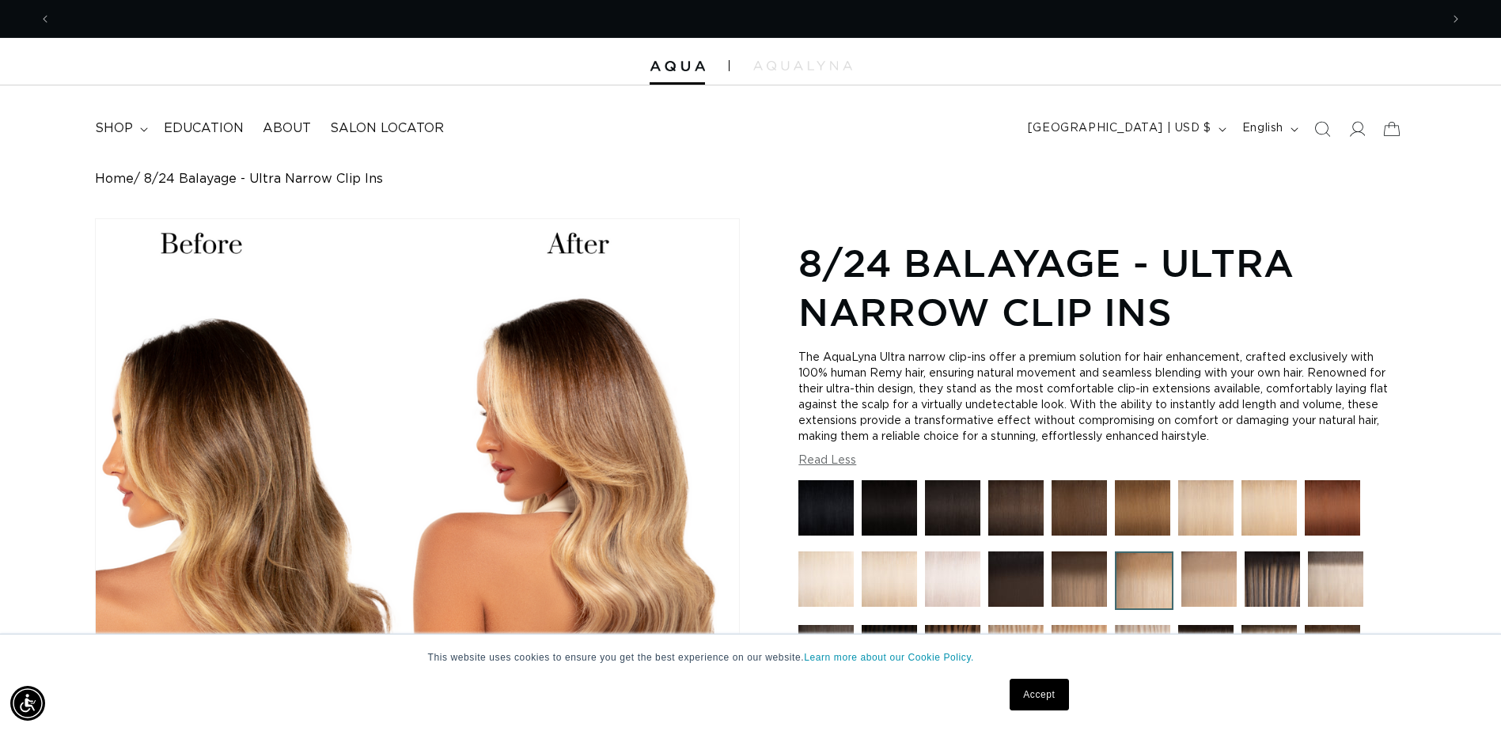
scroll to position [0, 1389]
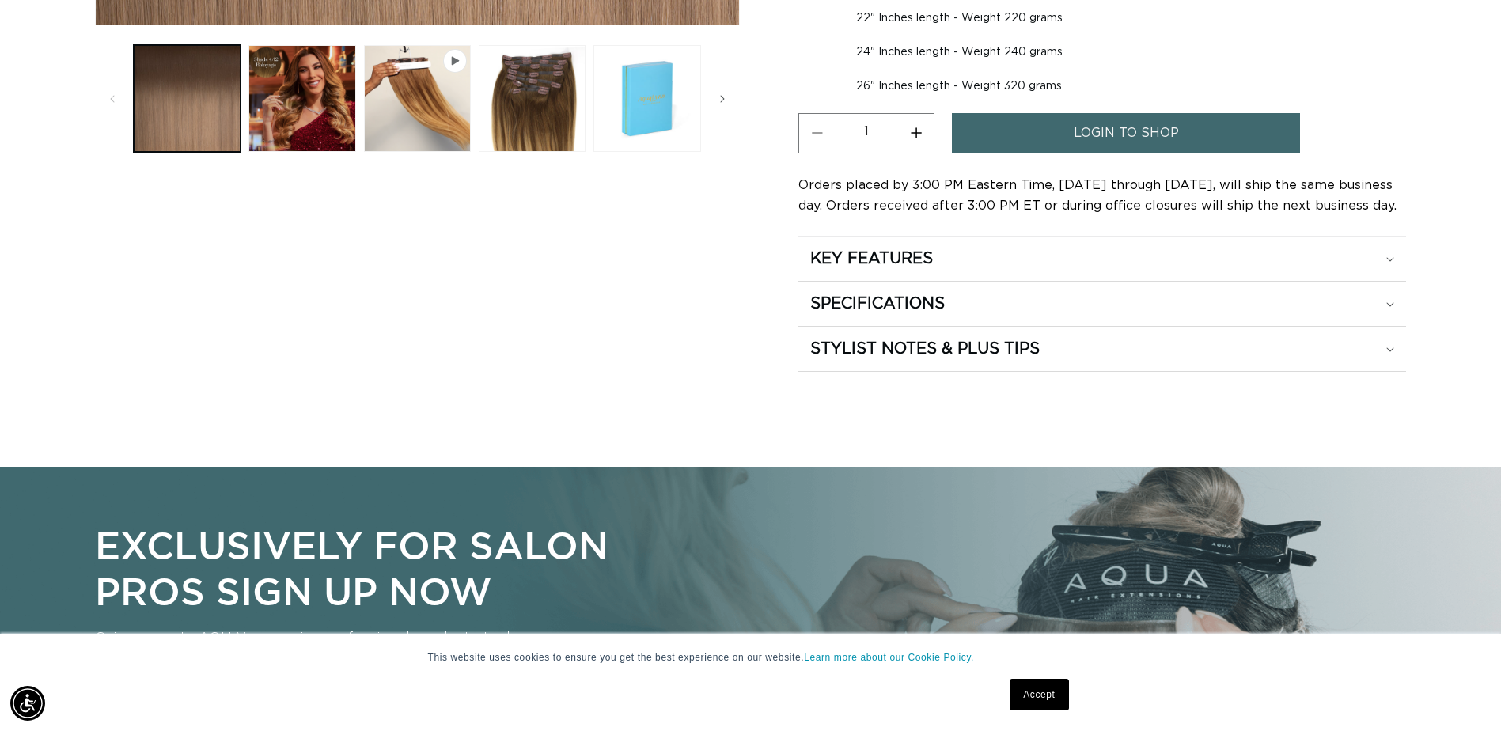
scroll to position [0, 2778]
click at [1053, 696] on link "Accept" at bounding box center [1039, 695] width 59 height 32
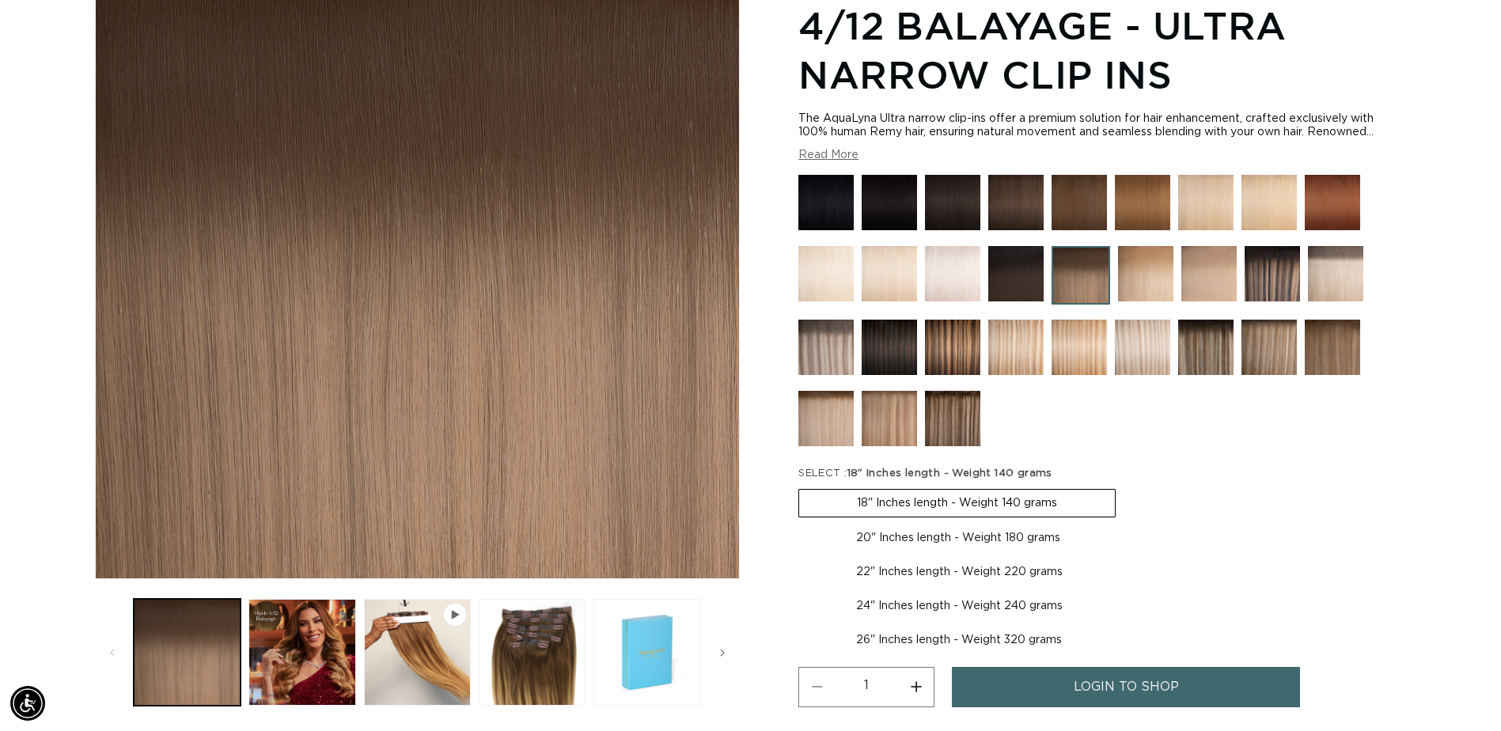
scroll to position [0, 0]
click at [1153, 681] on span "login to shop" at bounding box center [1126, 687] width 105 height 40
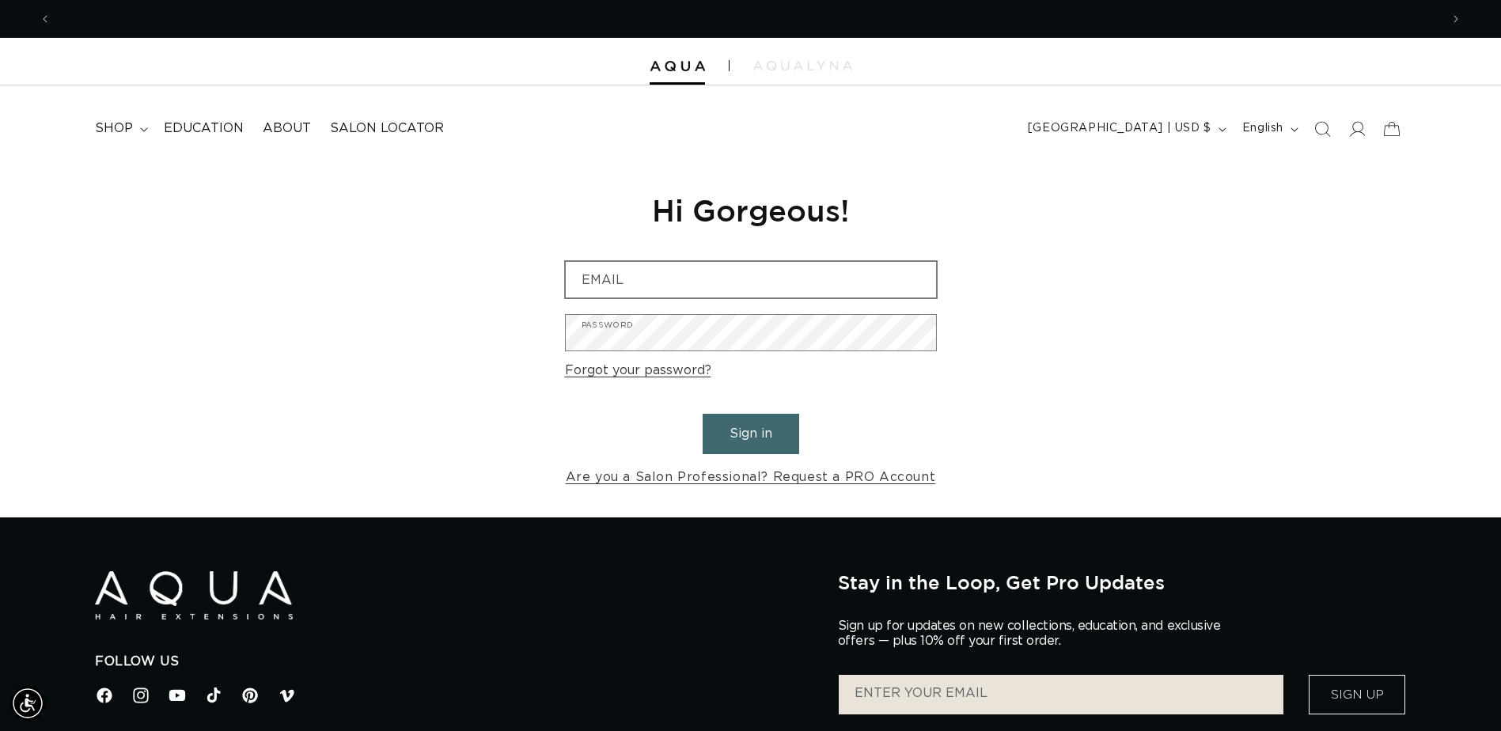
scroll to position [0, 2778]
click at [763, 296] on input "Email" at bounding box center [751, 280] width 370 height 36
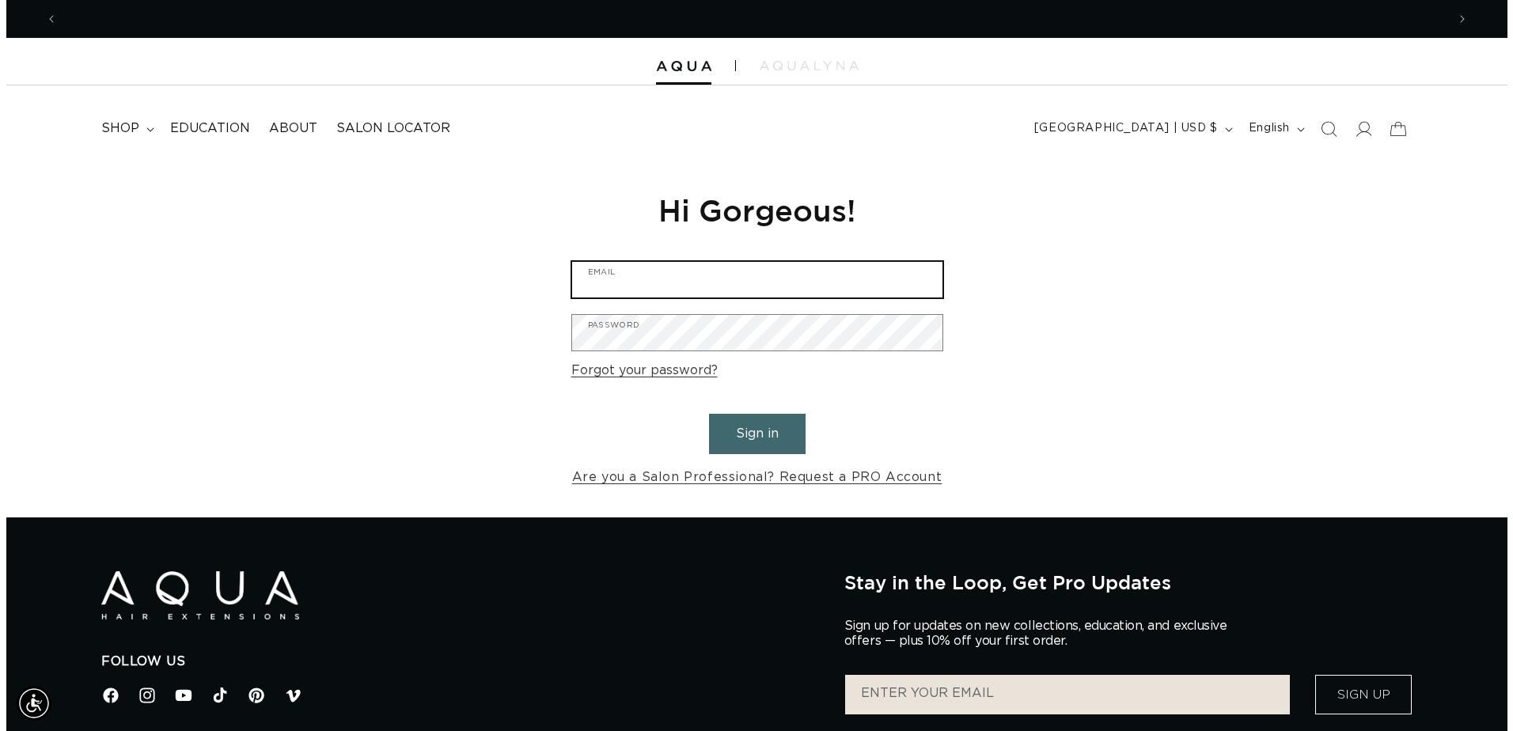
scroll to position [0, 0]
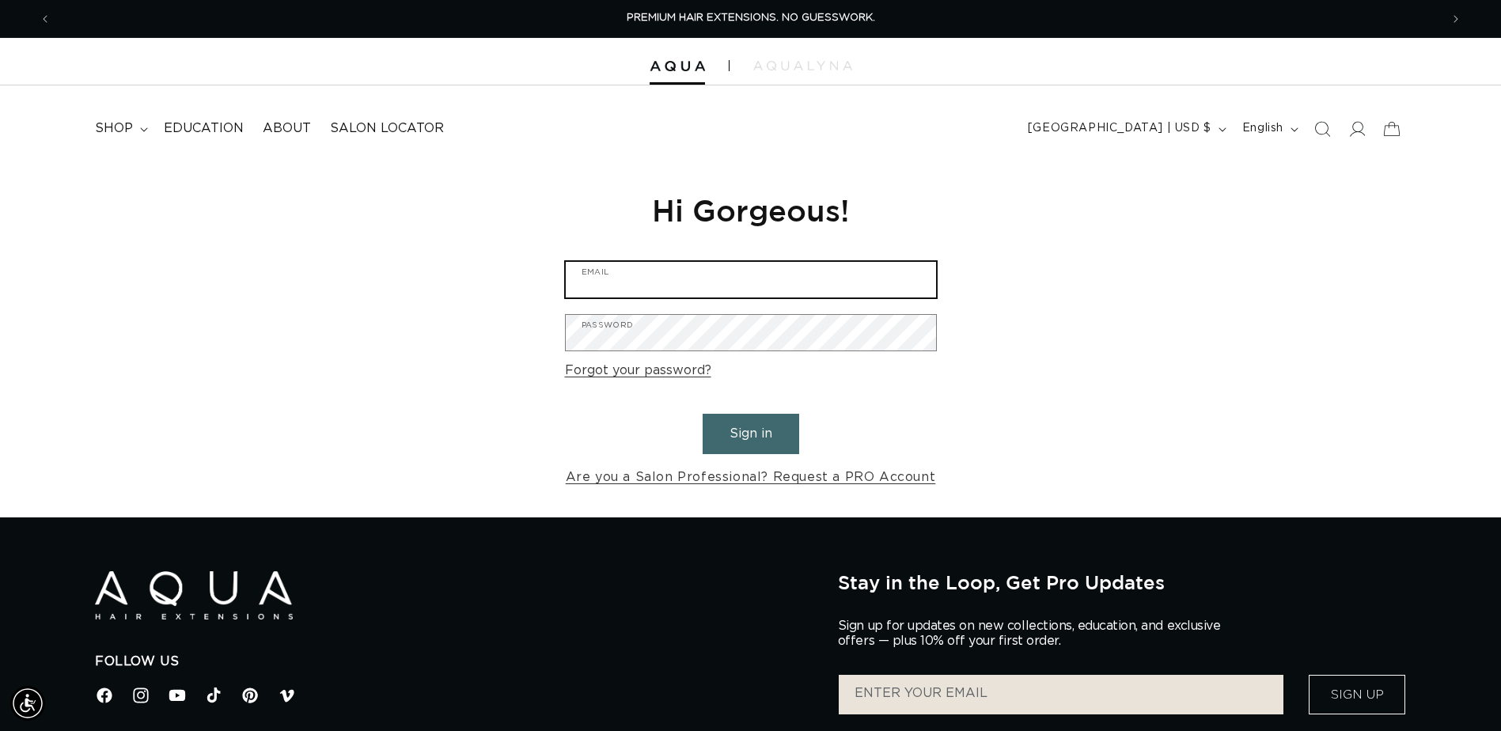
type input "kserasalon@yahoo.com"
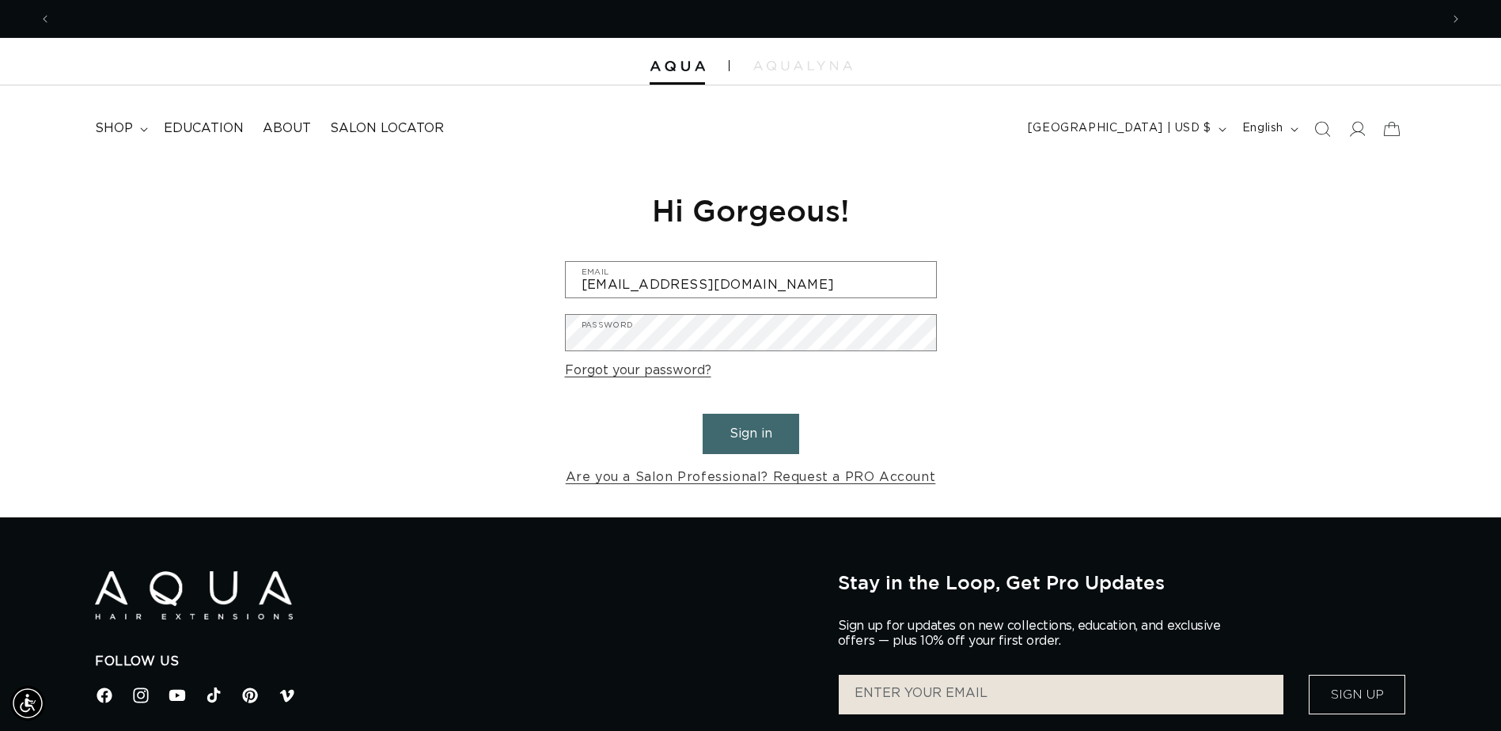
scroll to position [0, 2778]
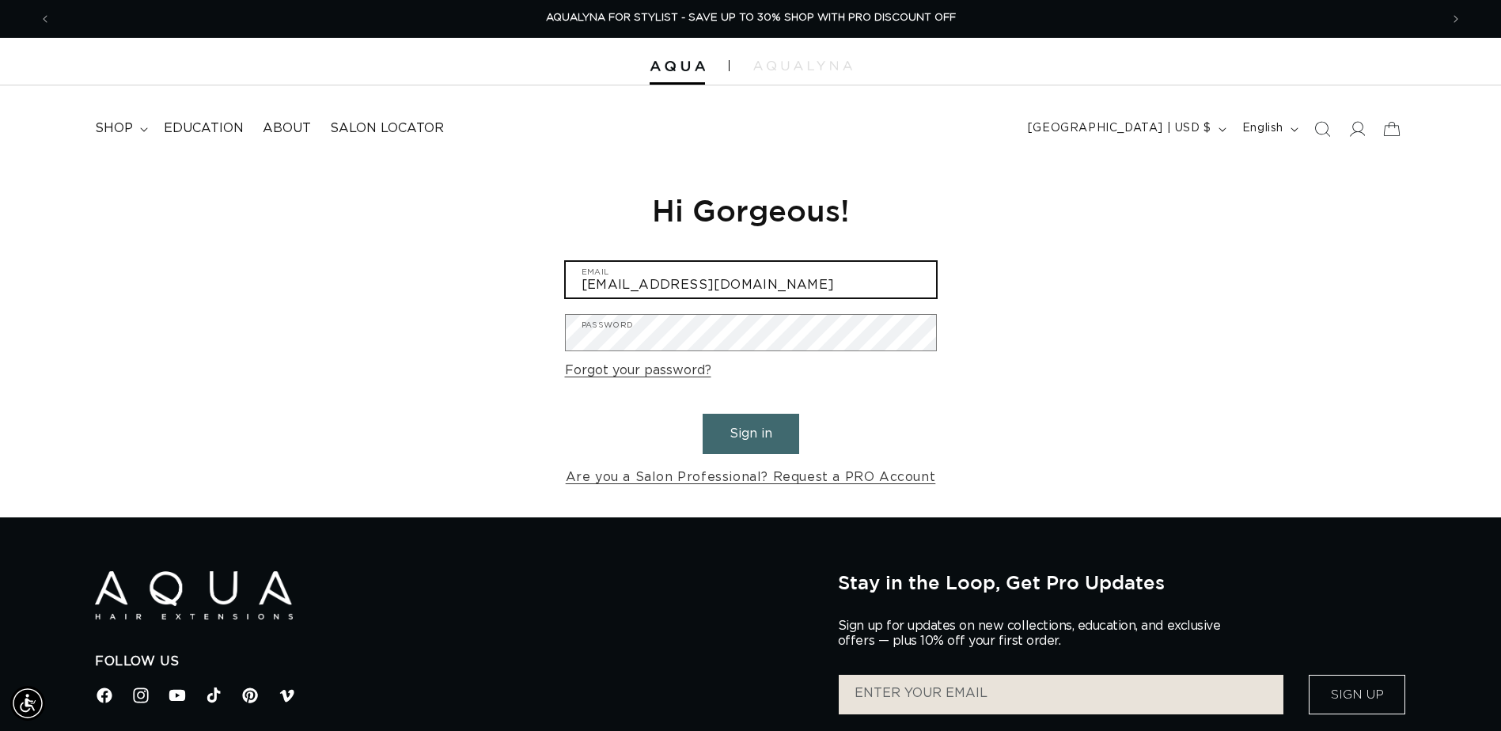
click at [779, 269] on input "kserasalon@yahoo.com" at bounding box center [751, 280] width 370 height 36
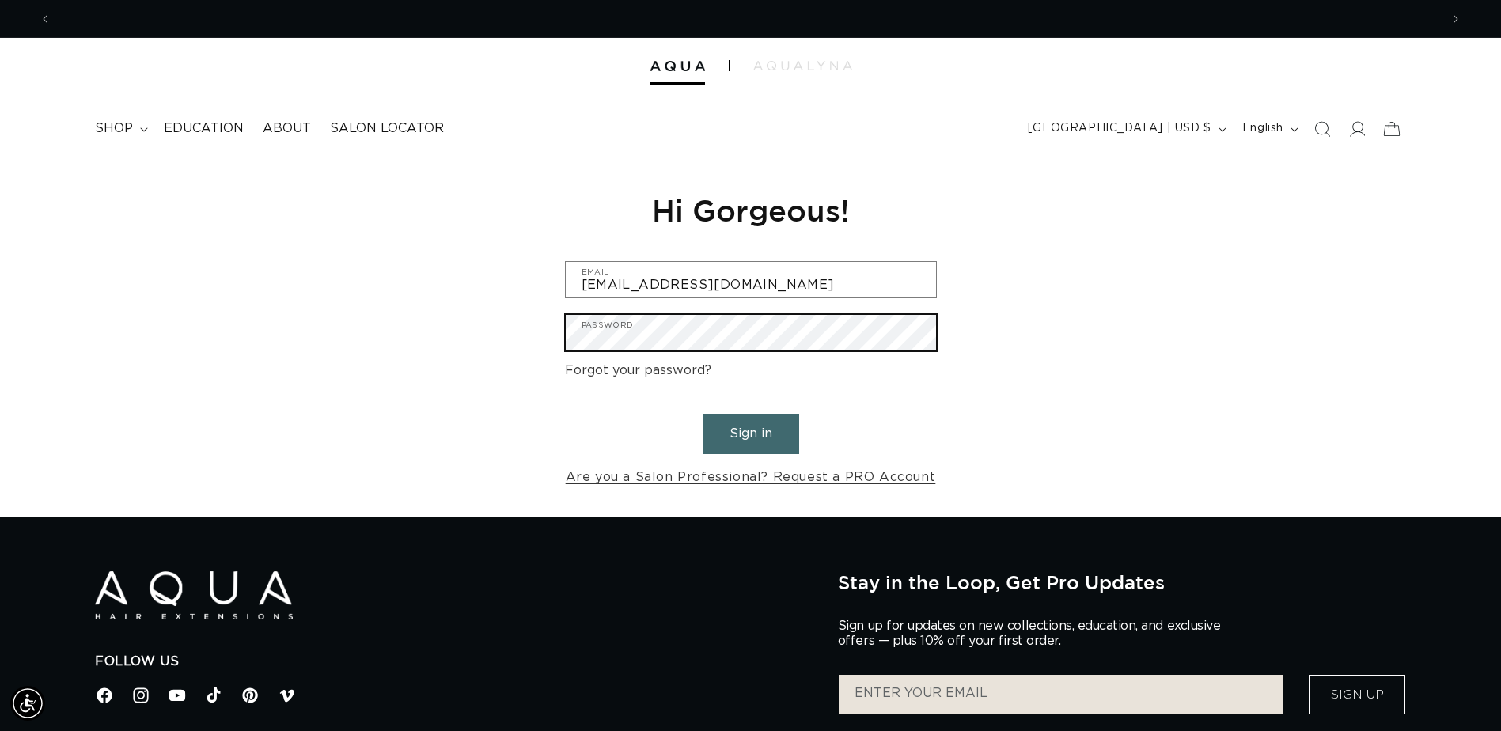
scroll to position [0, 1389]
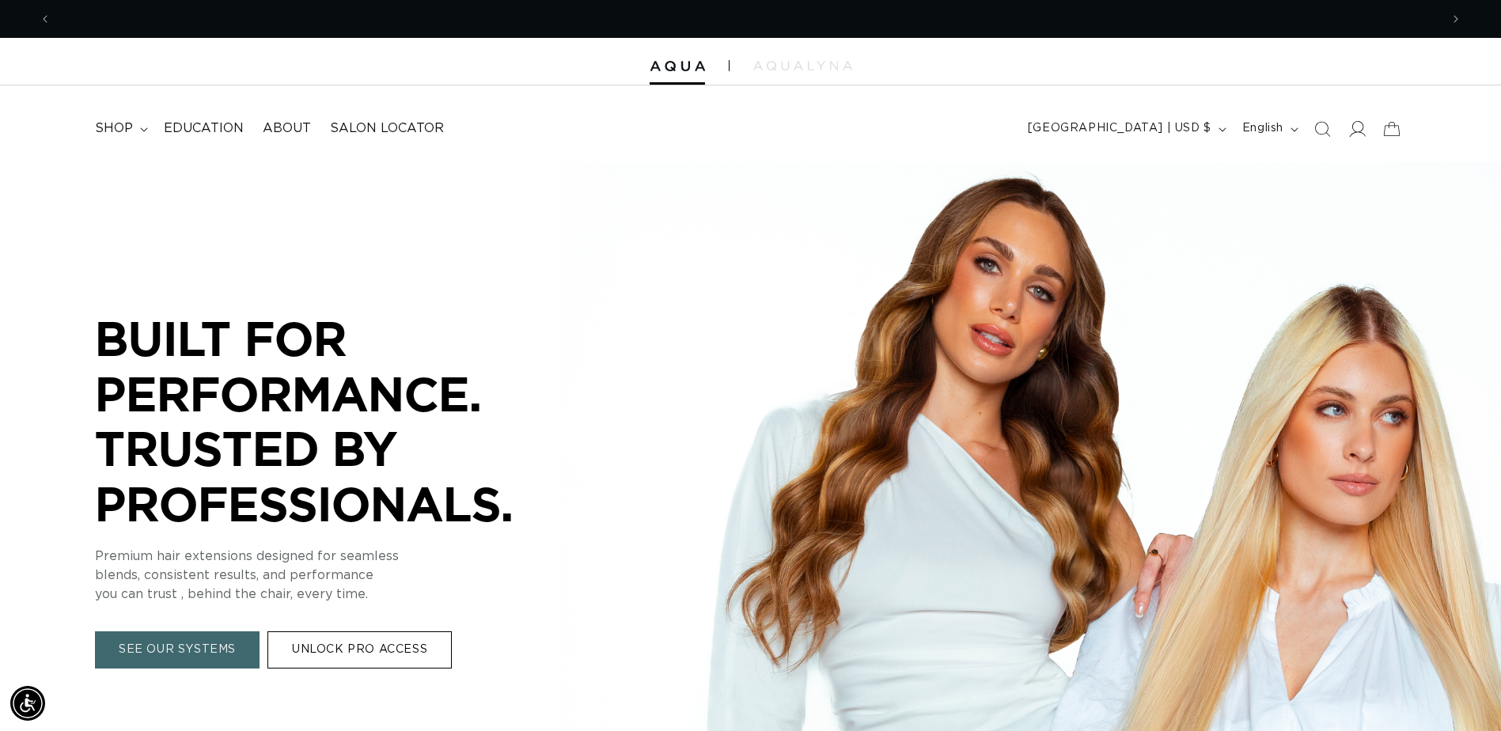
click at [1364, 135] on icon at bounding box center [1357, 128] width 17 height 17
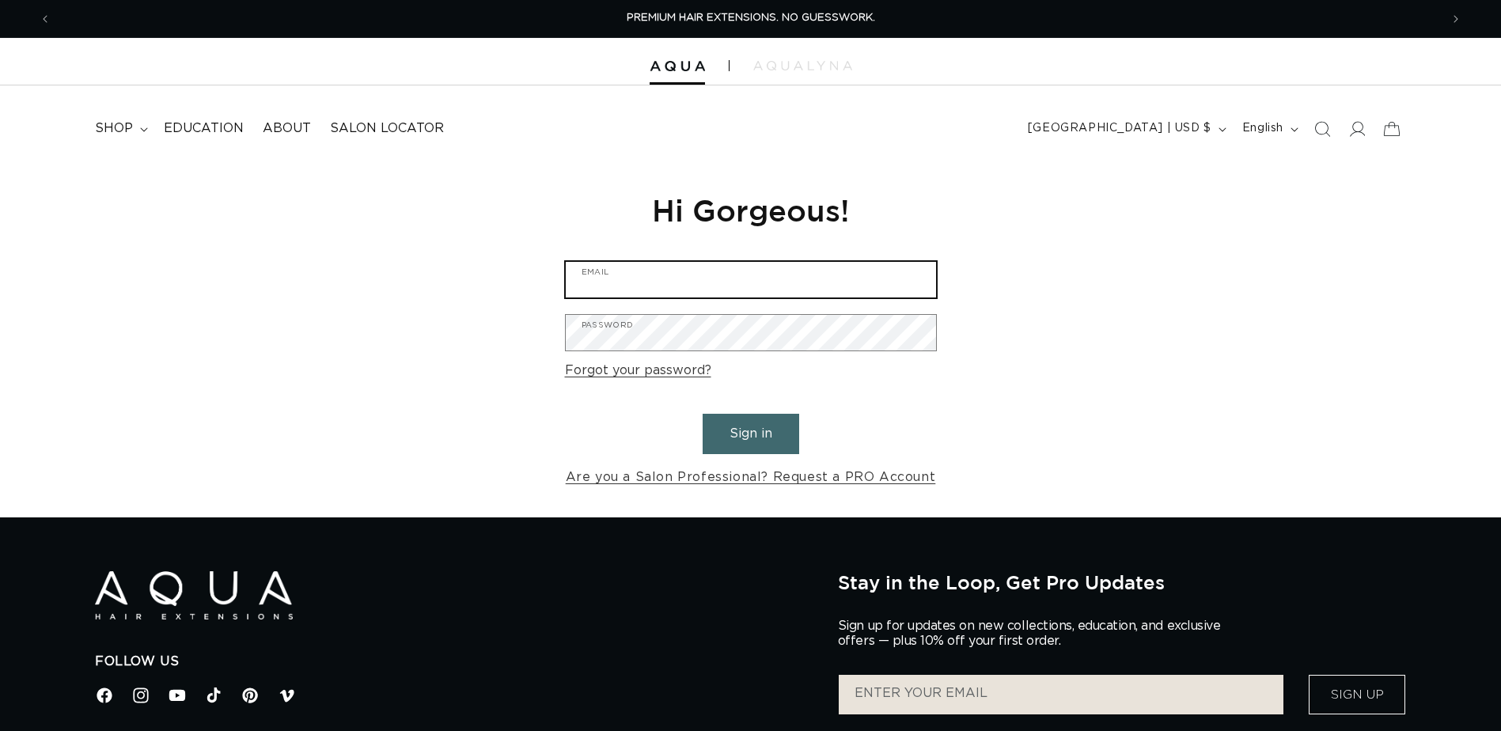
drag, startPoint x: 0, startPoint y: 0, endPoint x: 761, endPoint y: 281, distance: 811.6
click at [761, 281] on input "Email" at bounding box center [751, 280] width 370 height 36
type input "[EMAIL_ADDRESS][DOMAIN_NAME]"
click at [757, 267] on input "[EMAIL_ADDRESS][DOMAIN_NAME]" at bounding box center [751, 280] width 370 height 36
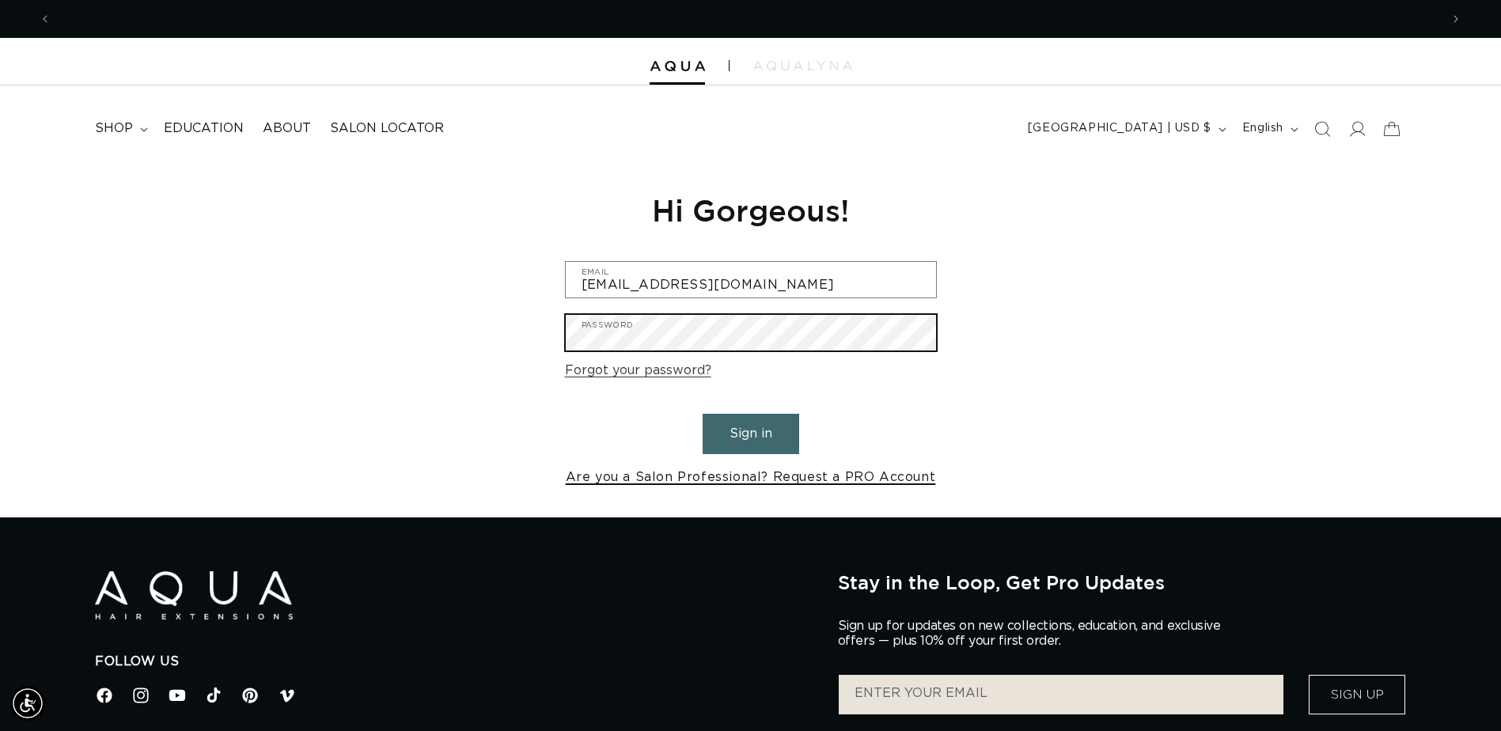
scroll to position [0, 1389]
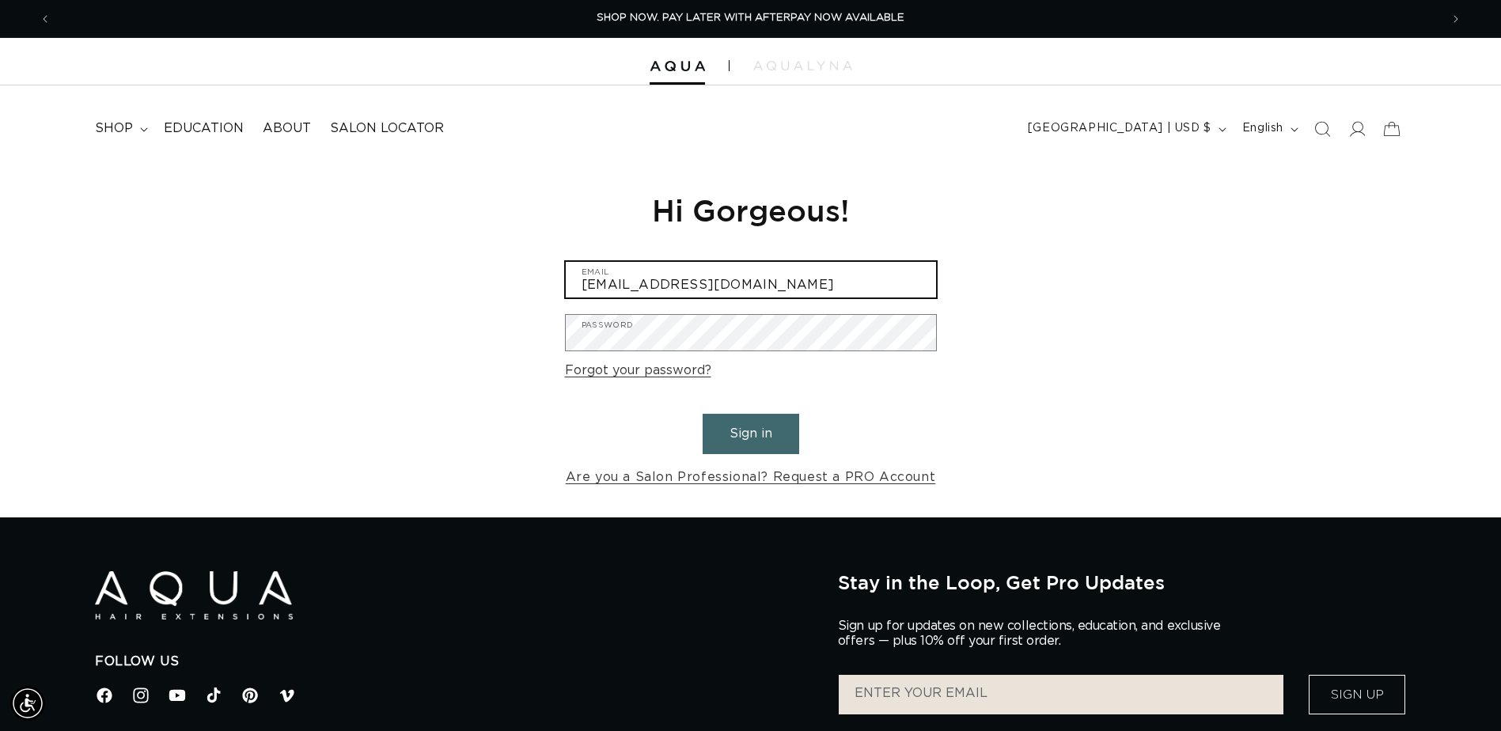
click at [769, 285] on input "[EMAIL_ADDRESS][DOMAIN_NAME]" at bounding box center [751, 280] width 370 height 36
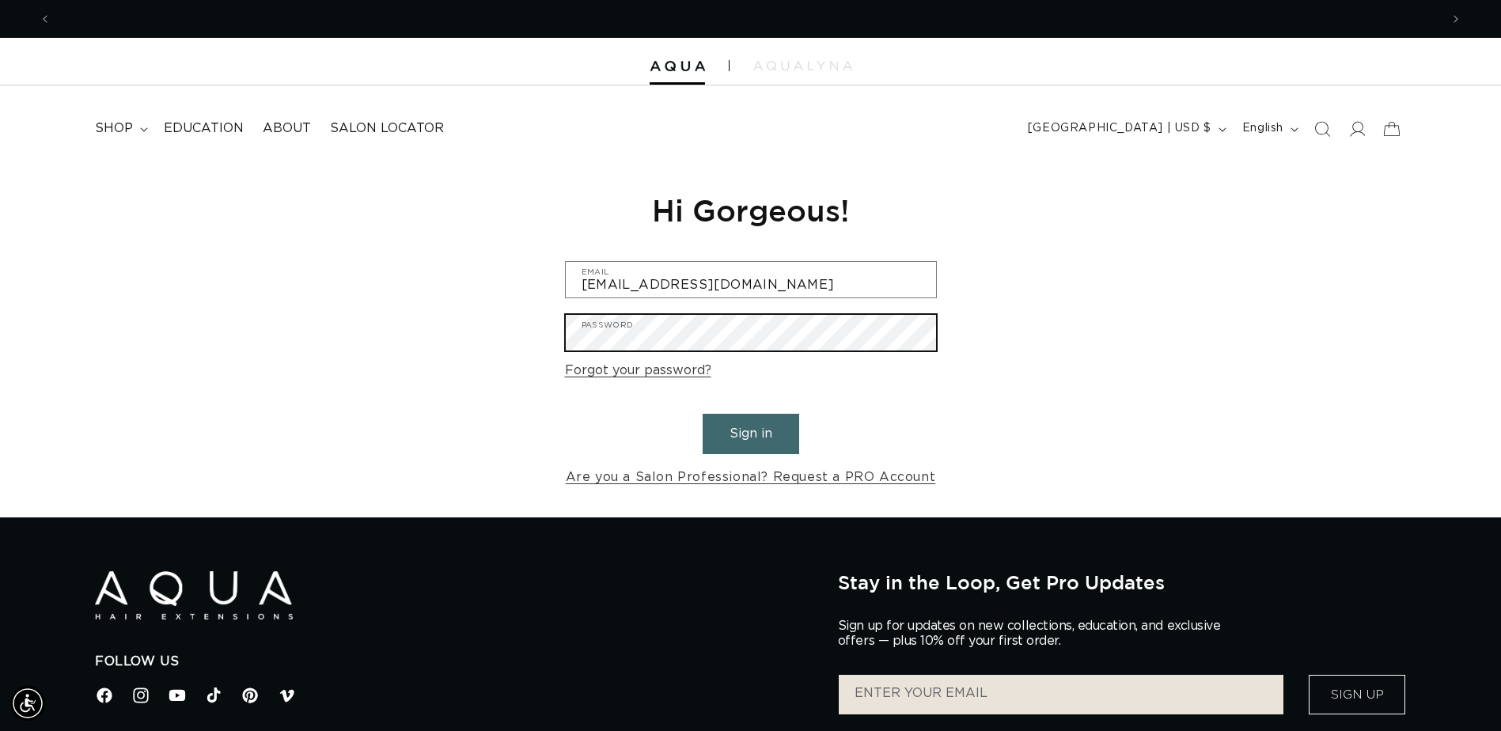
scroll to position [0, 0]
